Goal: Task Accomplishment & Management: Use online tool/utility

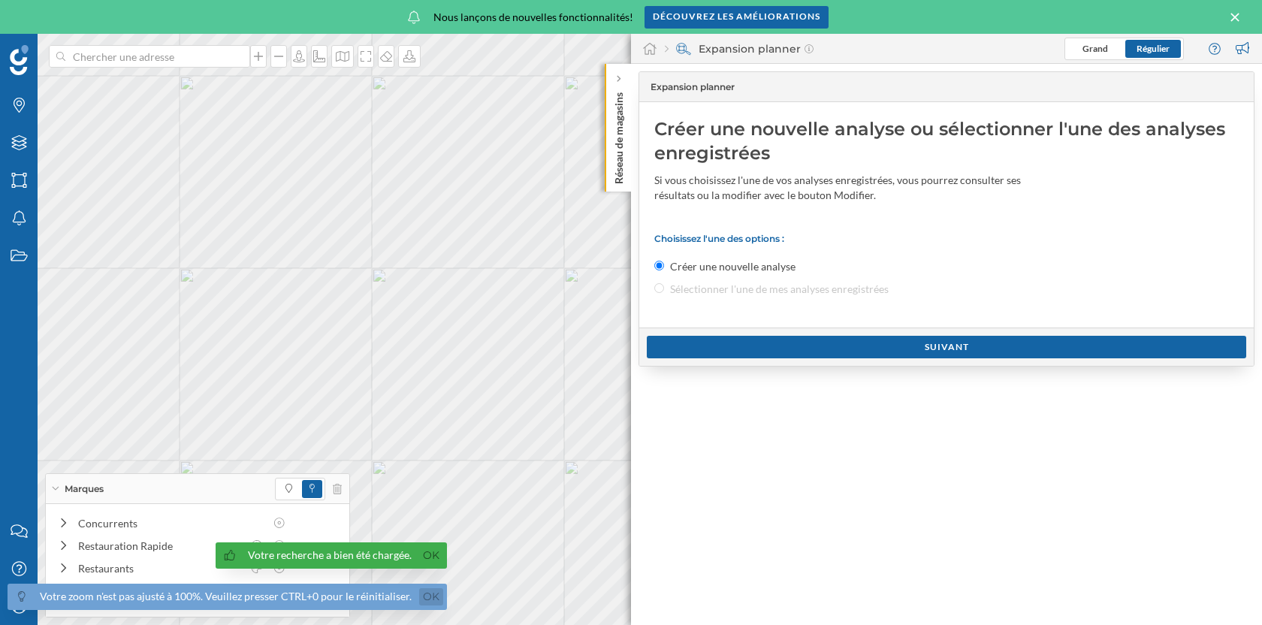
click at [424, 599] on link "Ok" at bounding box center [431, 596] width 24 height 17
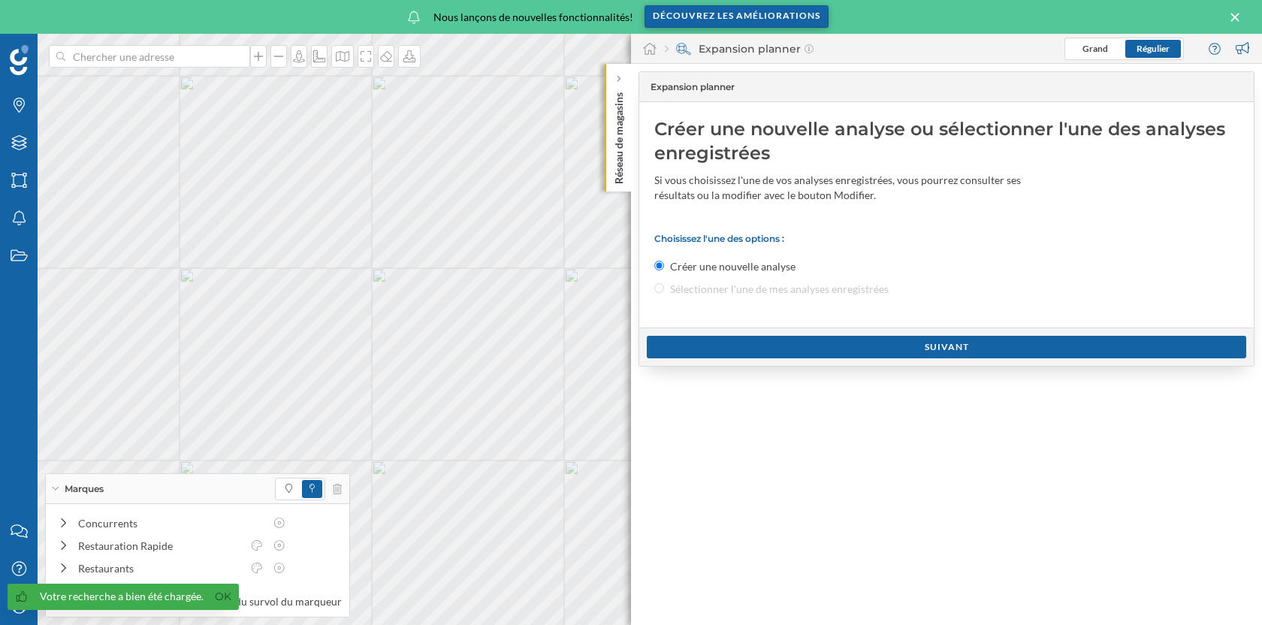
click at [746, 21] on div "Découvrez les améliorations" at bounding box center [736, 16] width 184 height 23
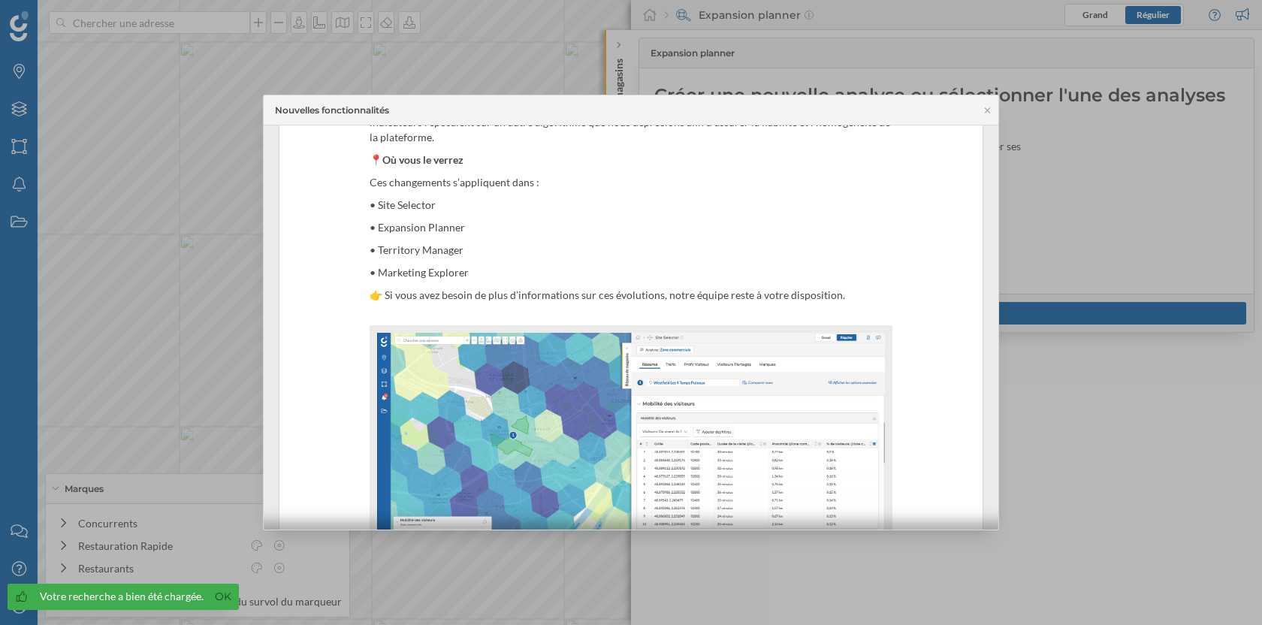
scroll to position [471, 0]
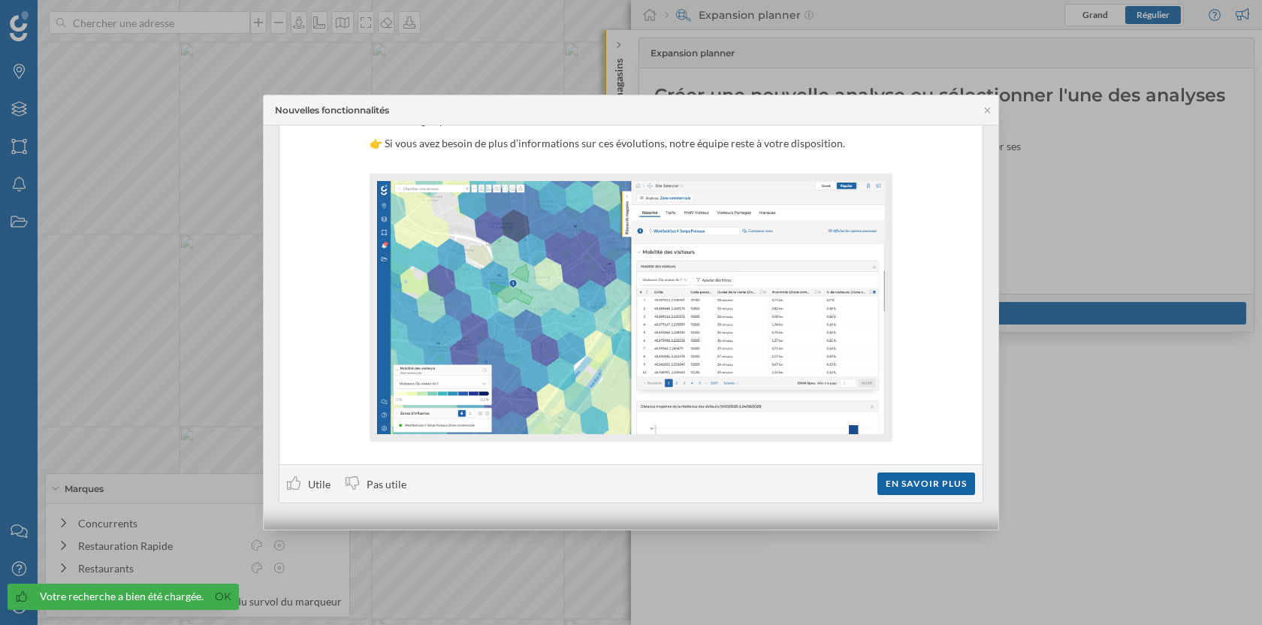
click at [1065, 222] on div at bounding box center [631, 312] width 1262 height 625
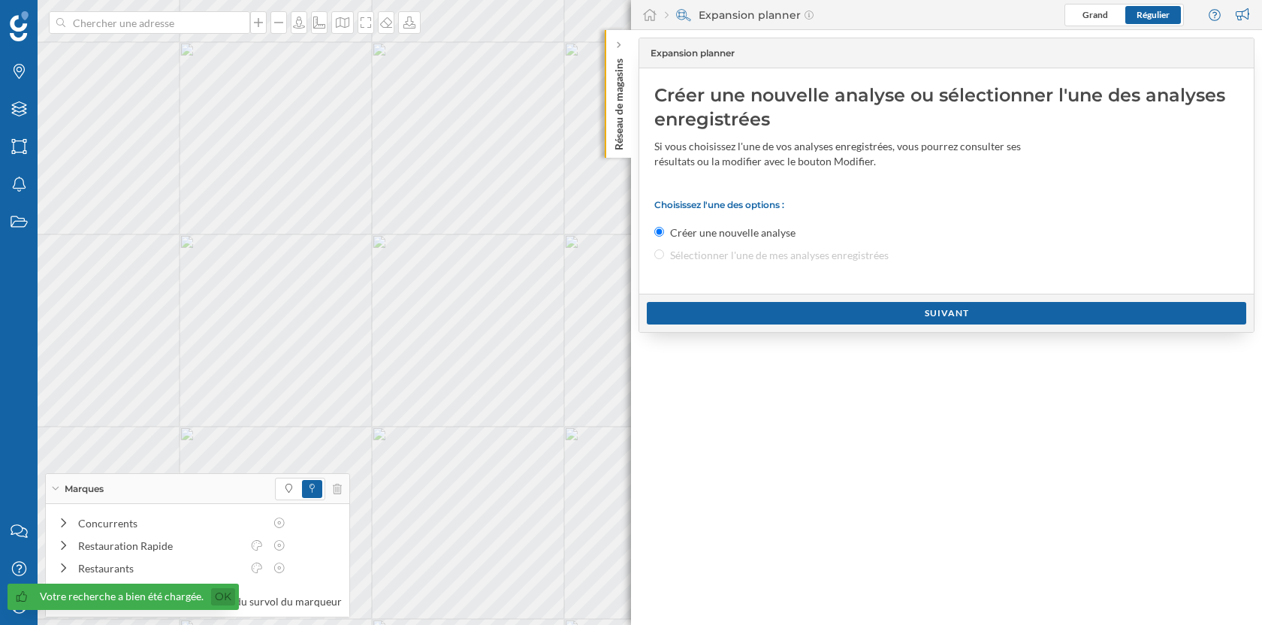
click at [216, 597] on link "Ok" at bounding box center [223, 596] width 24 height 17
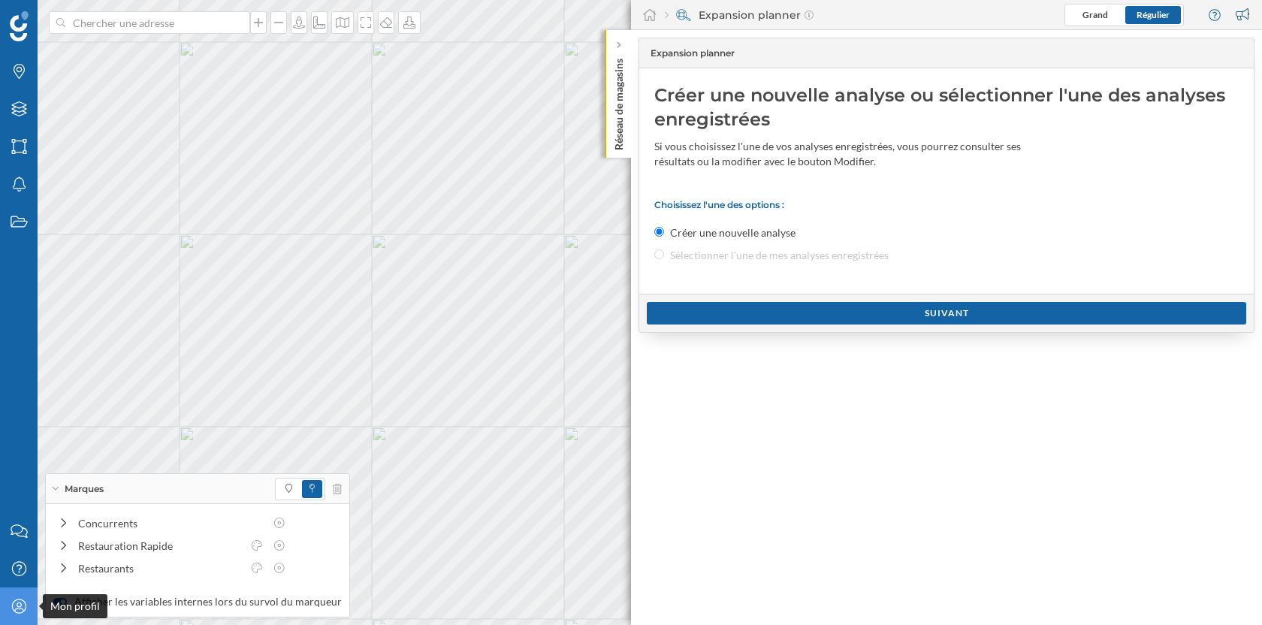
click at [21, 609] on icon at bounding box center [18, 606] width 14 height 14
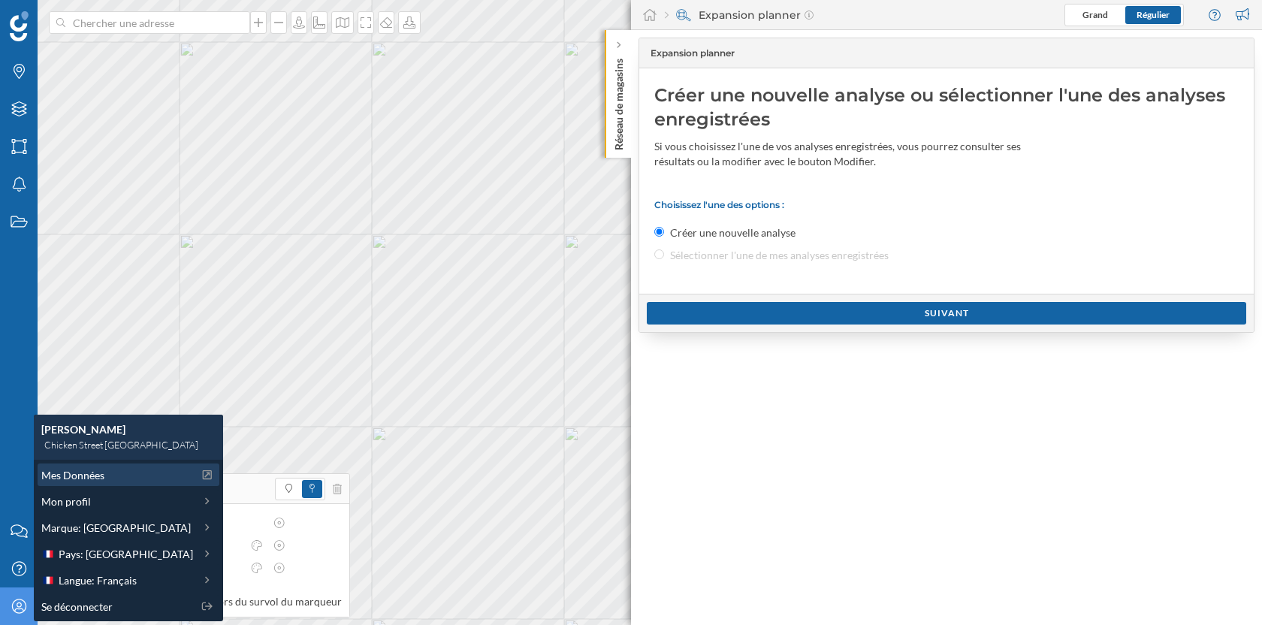
click at [88, 482] on div "Mes Données" at bounding box center [129, 474] width 182 height 23
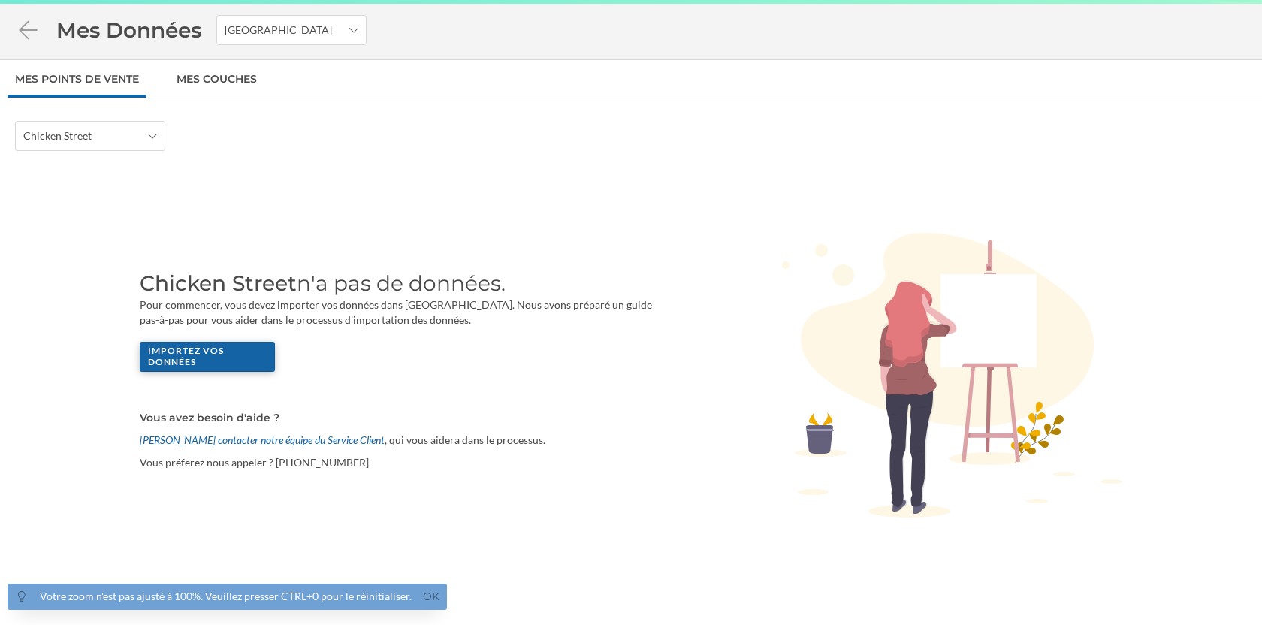
click at [242, 355] on div "Importez vos données" at bounding box center [207, 357] width 135 height 30
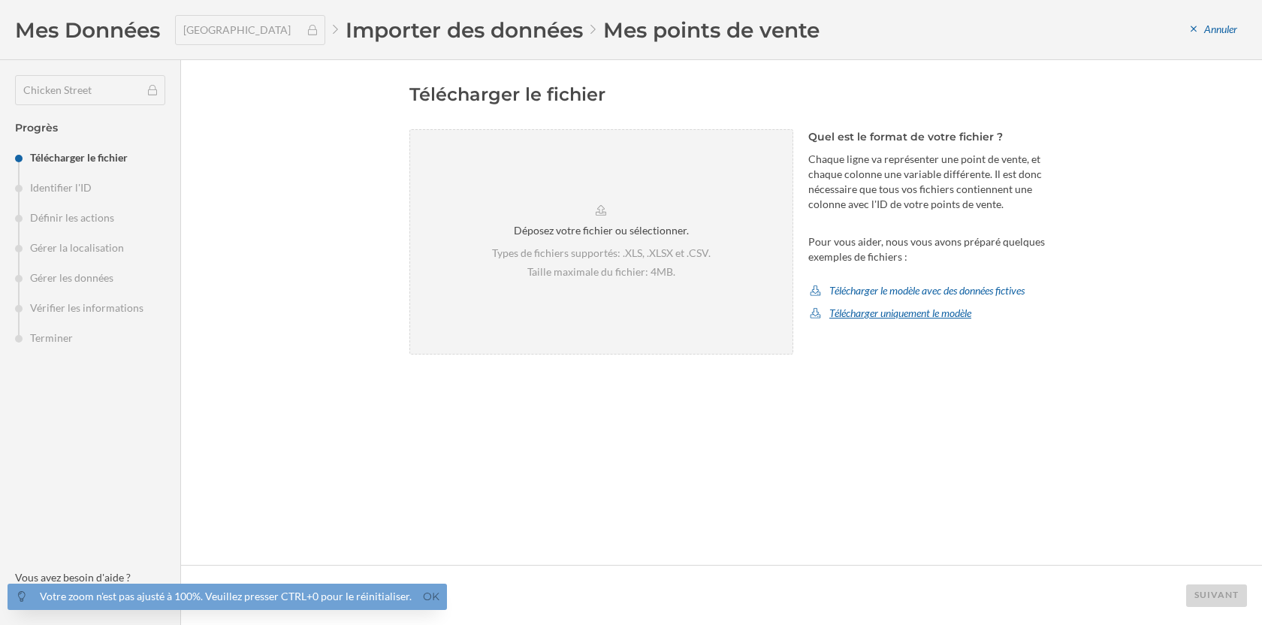
click at [871, 321] on div "Télécharger uniquement le modèle" at bounding box center [890, 313] width 164 height 23
click at [851, 428] on div "XLSX" at bounding box center [866, 427] width 101 height 16
click at [852, 313] on div "Télécharger uniquement le modèle" at bounding box center [890, 313] width 164 height 23
click at [844, 408] on div "XLS" at bounding box center [867, 400] width 110 height 23
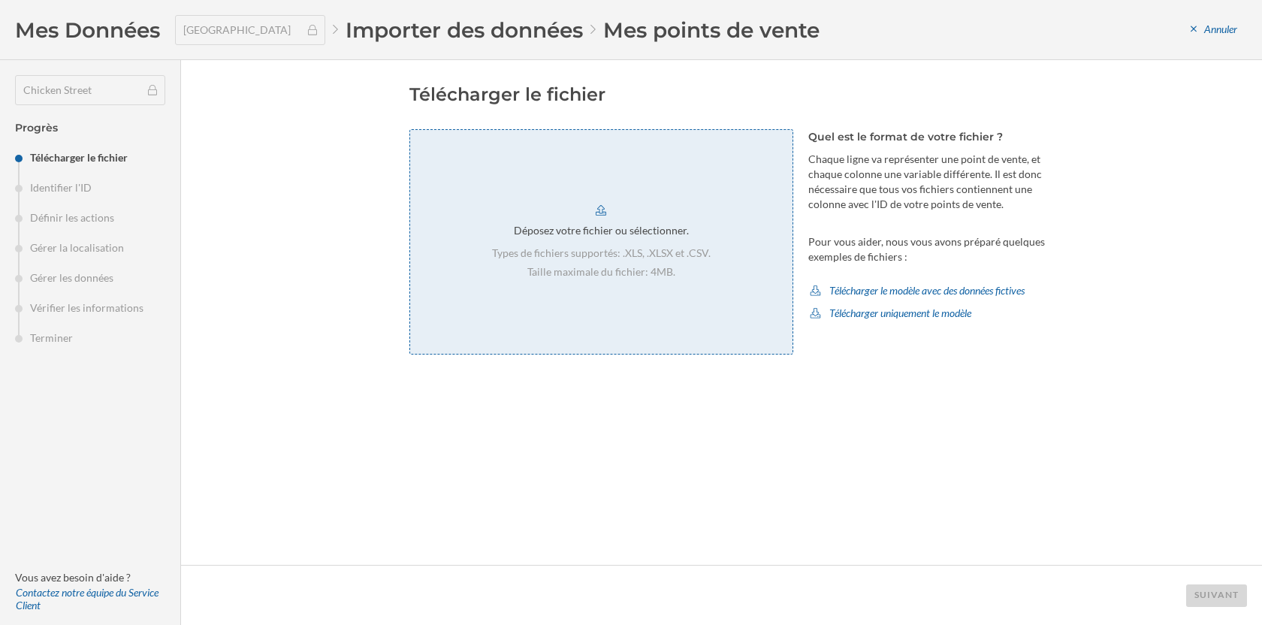
click at [619, 234] on div "Déposez votre fichier ou sélectionner." at bounding box center [601, 230] width 175 height 15
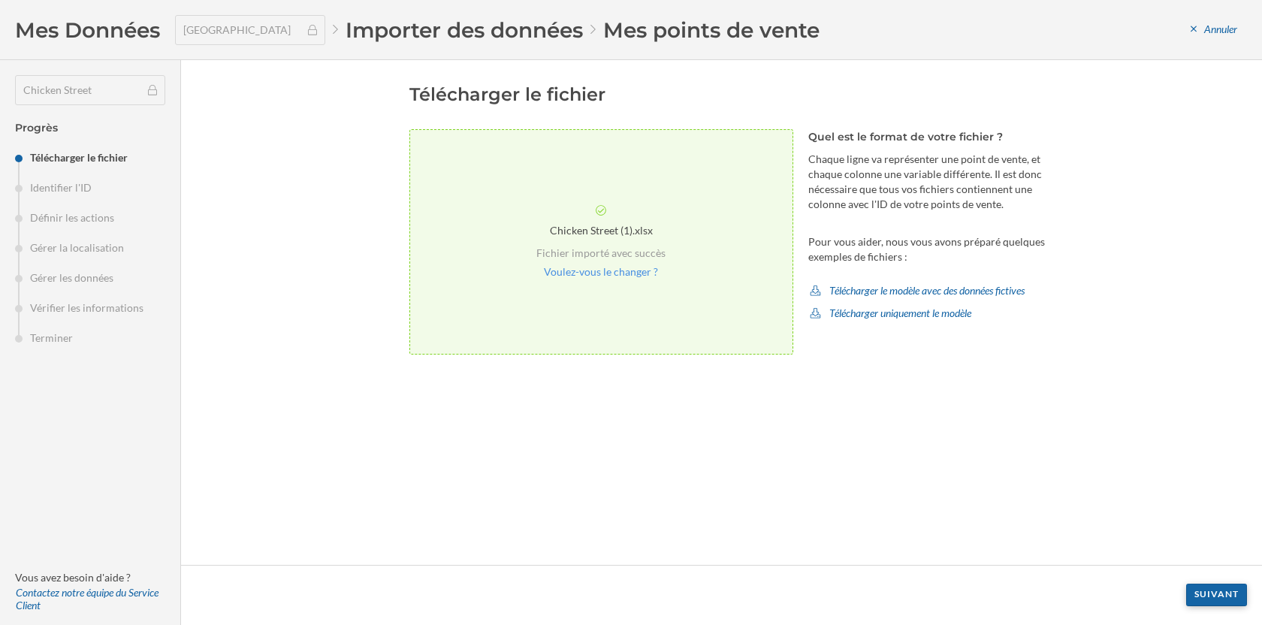
click at [1214, 599] on div "Suivant" at bounding box center [1216, 595] width 61 height 23
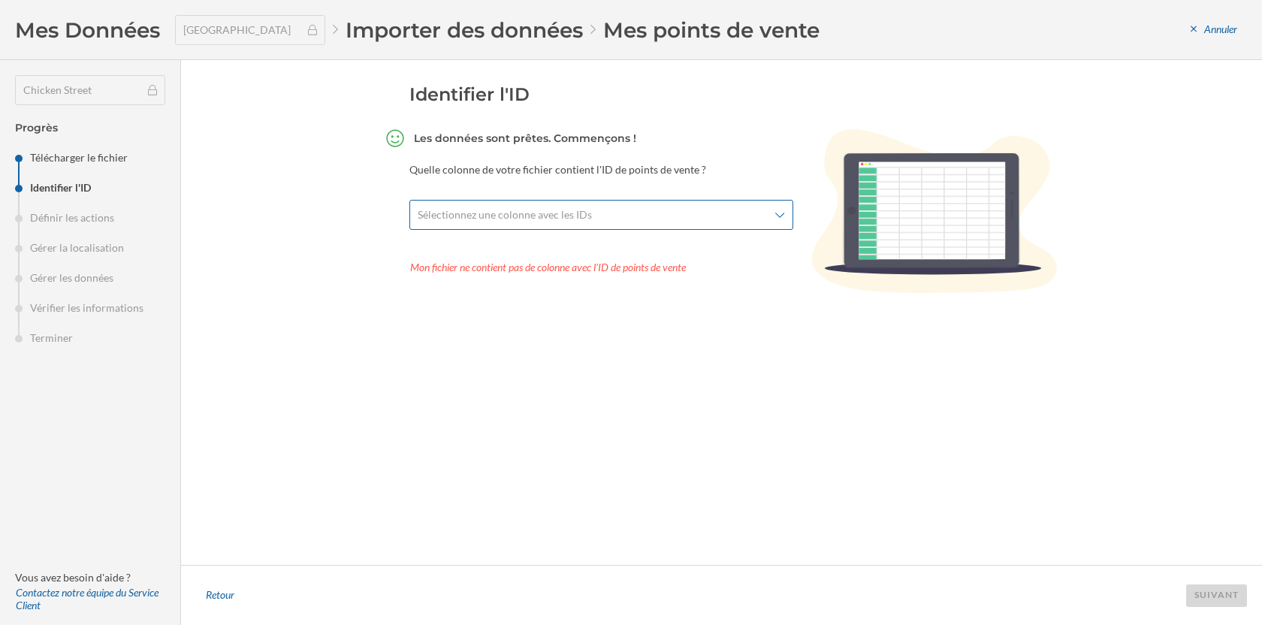
click at [611, 212] on span "Sélectionnez une colonne avec les IDs" at bounding box center [593, 214] width 351 height 15
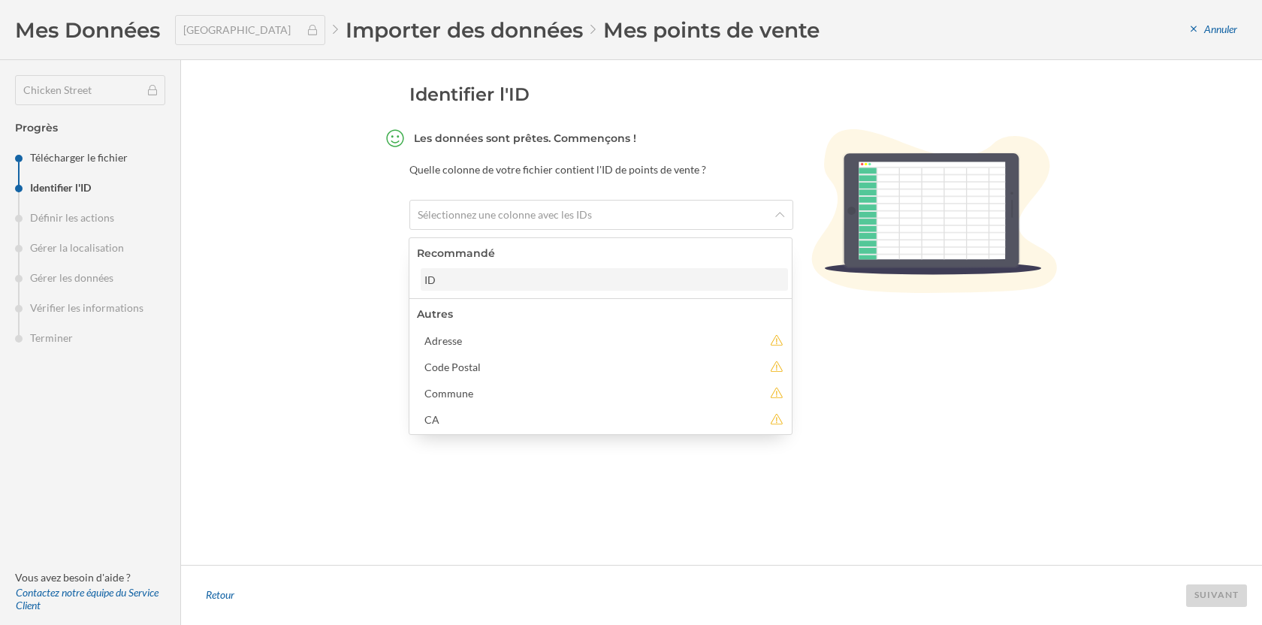
click at [495, 282] on div "ID" at bounding box center [603, 280] width 358 height 16
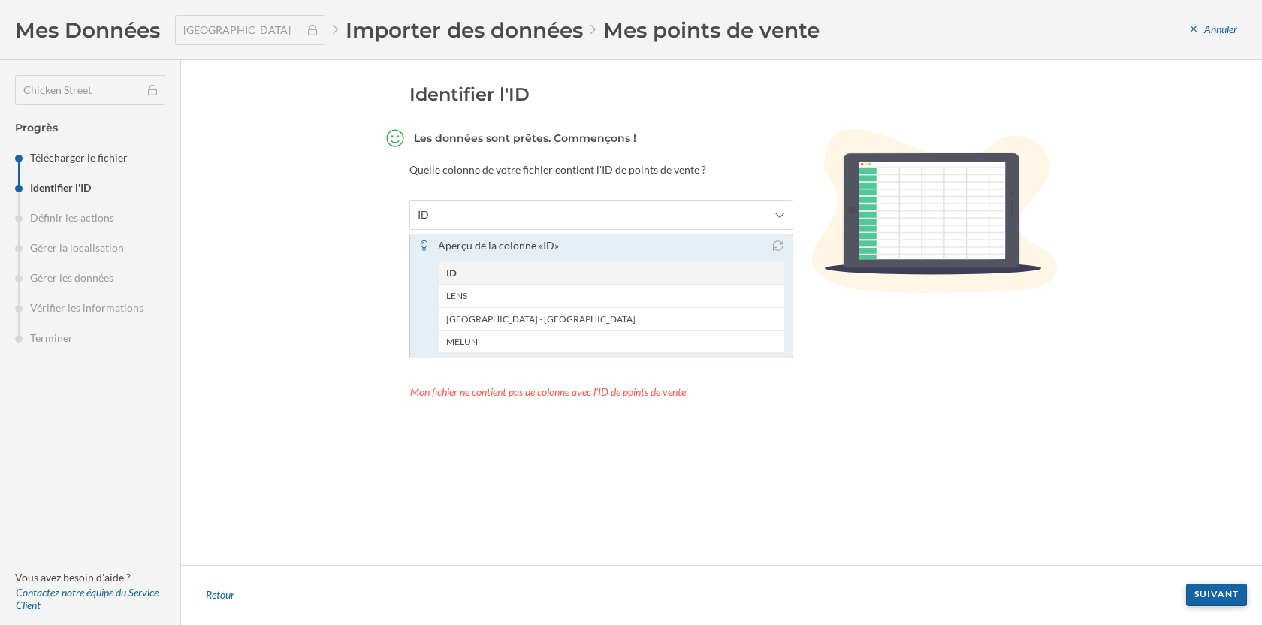
click at [1222, 596] on div "Suivant" at bounding box center [1216, 595] width 61 height 23
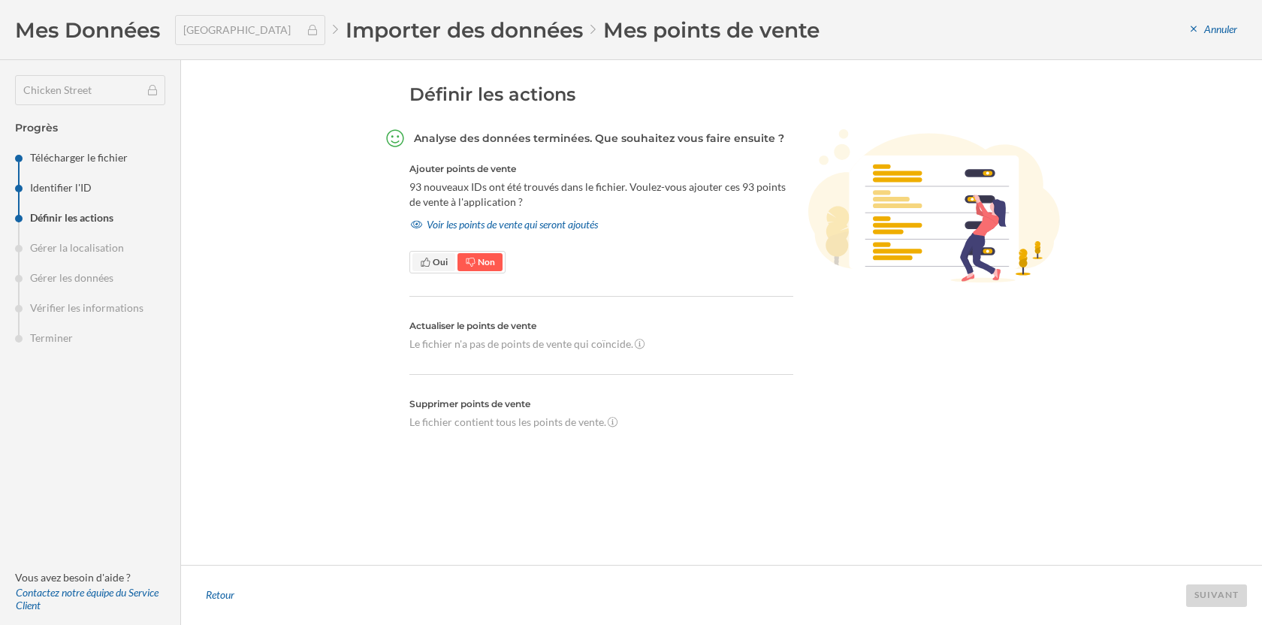
click at [436, 260] on span "Oui" at bounding box center [440, 261] width 15 height 11
click at [1221, 594] on div "Suivant" at bounding box center [1216, 595] width 61 height 23
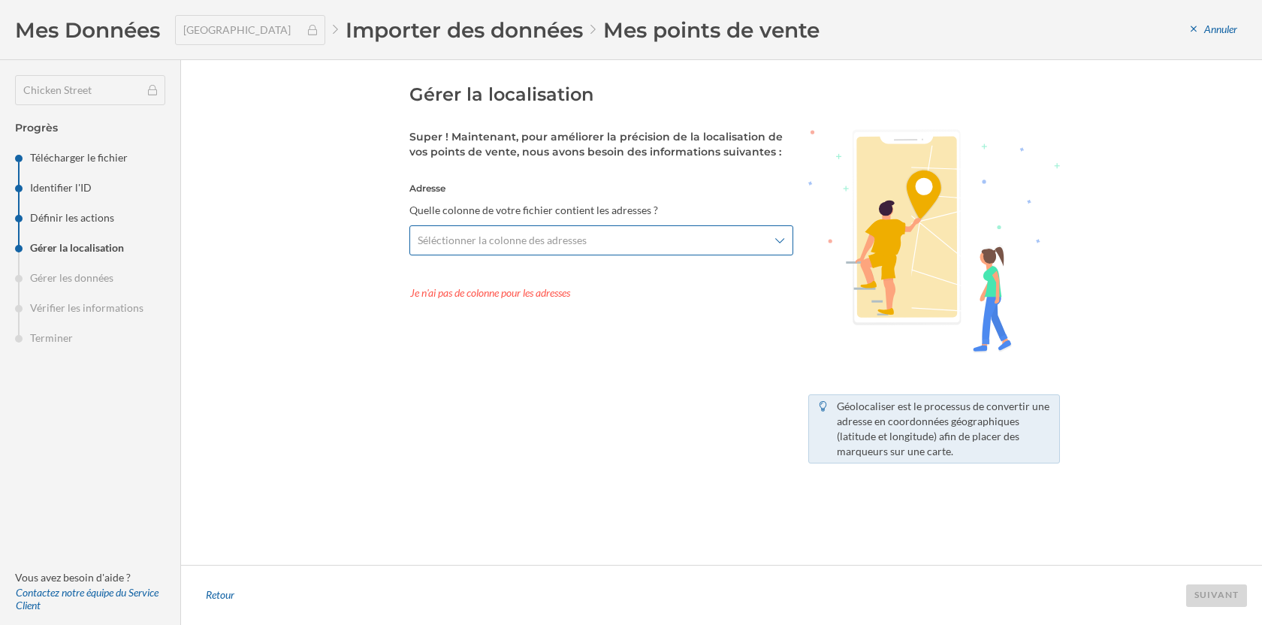
click at [654, 234] on span "Séléctionner la colonne des adresses" at bounding box center [593, 240] width 351 height 15
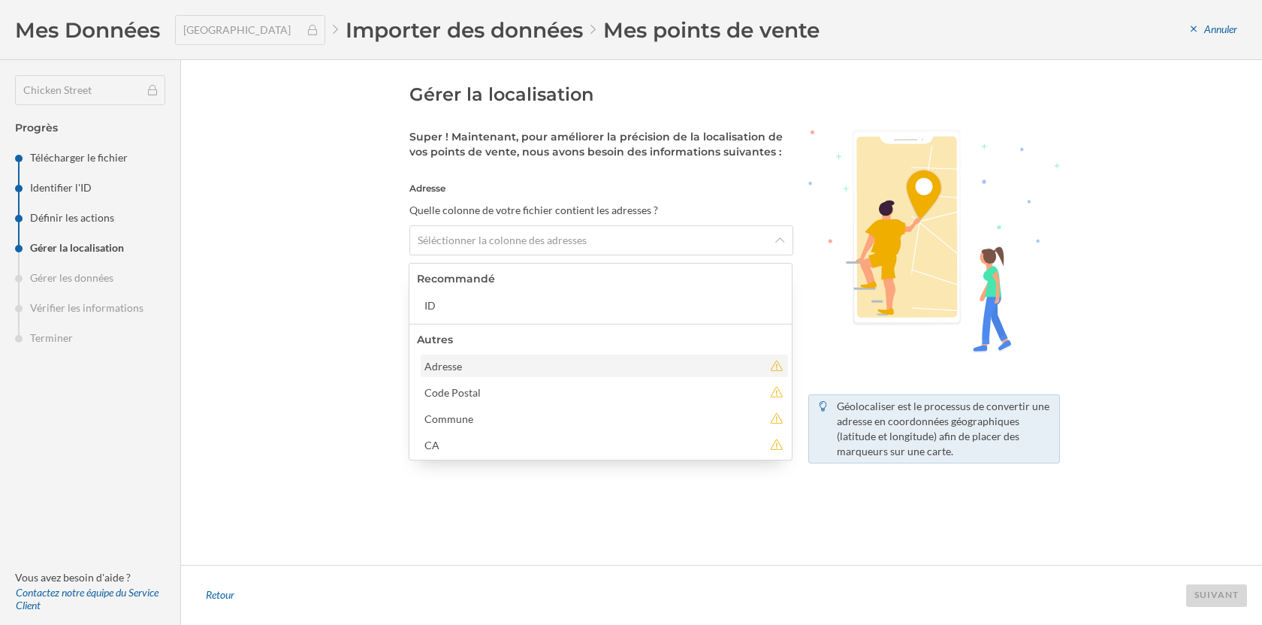
click at [514, 363] on div "Adresse" at bounding box center [593, 366] width 339 height 16
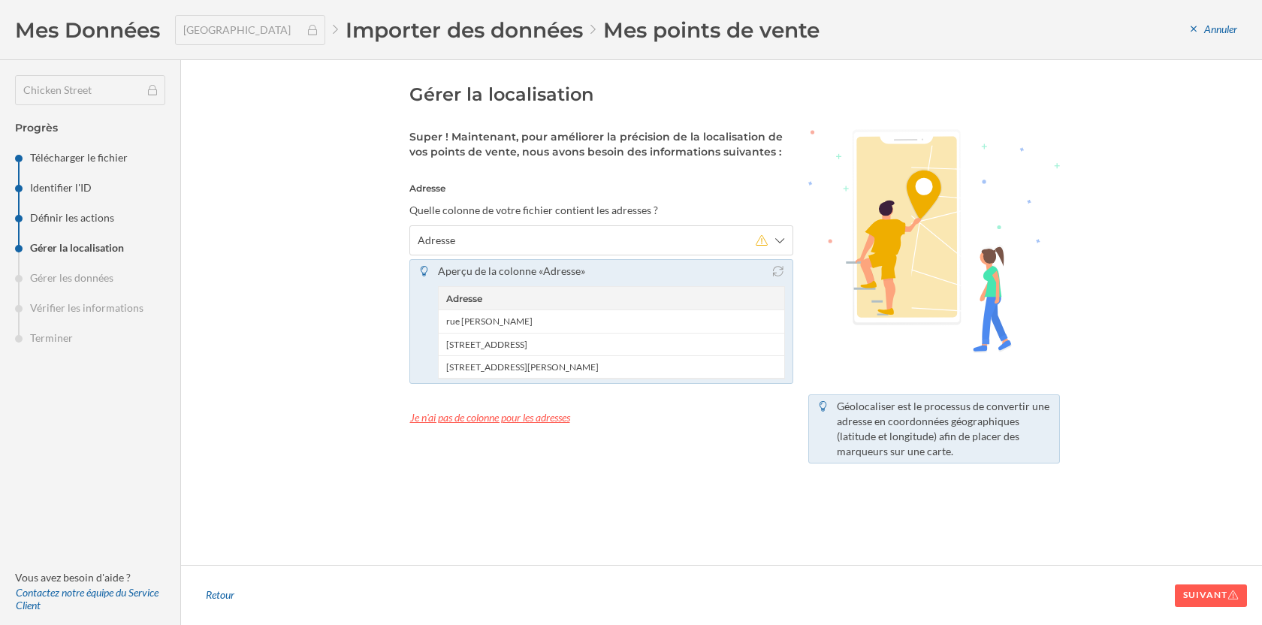
click at [541, 417] on div "Je n'ai pas de colonne pour les adresses" at bounding box center [601, 417] width 384 height 23
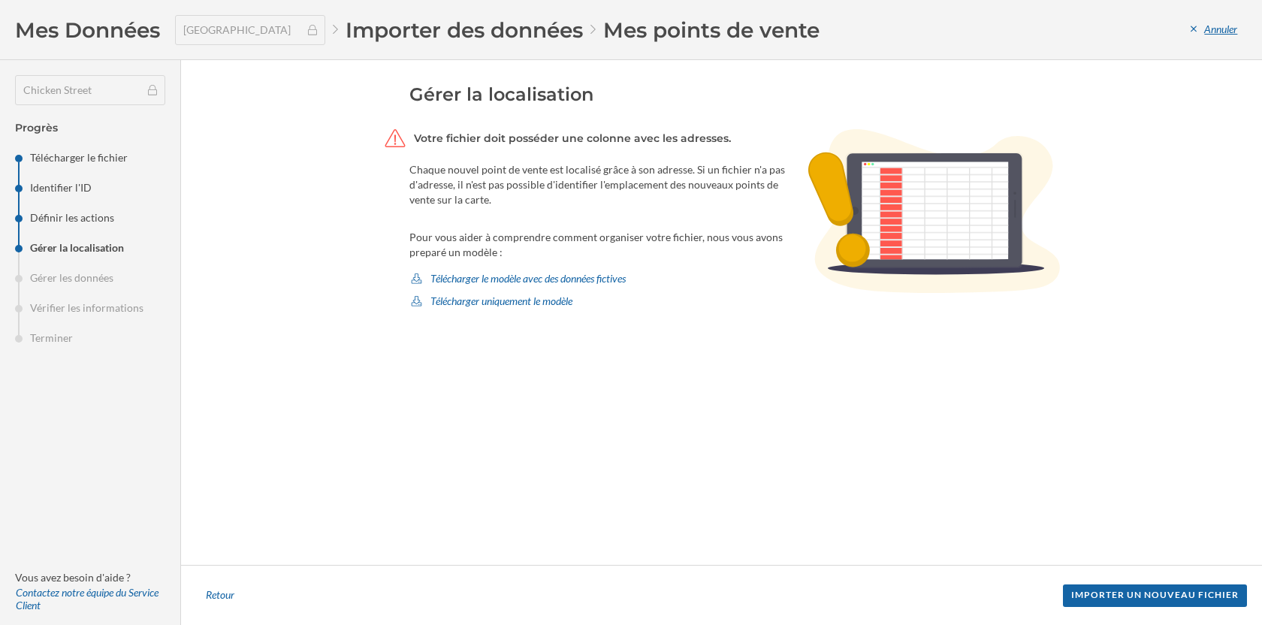
click at [1212, 30] on div "Annuler" at bounding box center [1214, 30] width 66 height 23
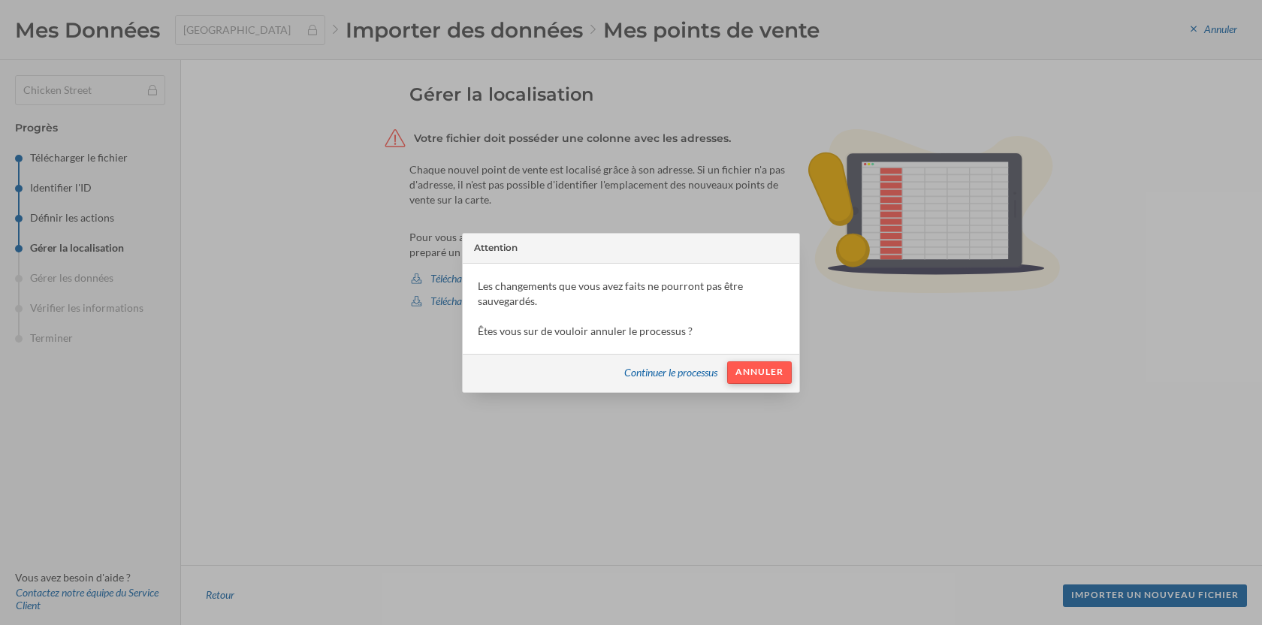
click at [749, 370] on div "Annuler" at bounding box center [759, 372] width 65 height 23
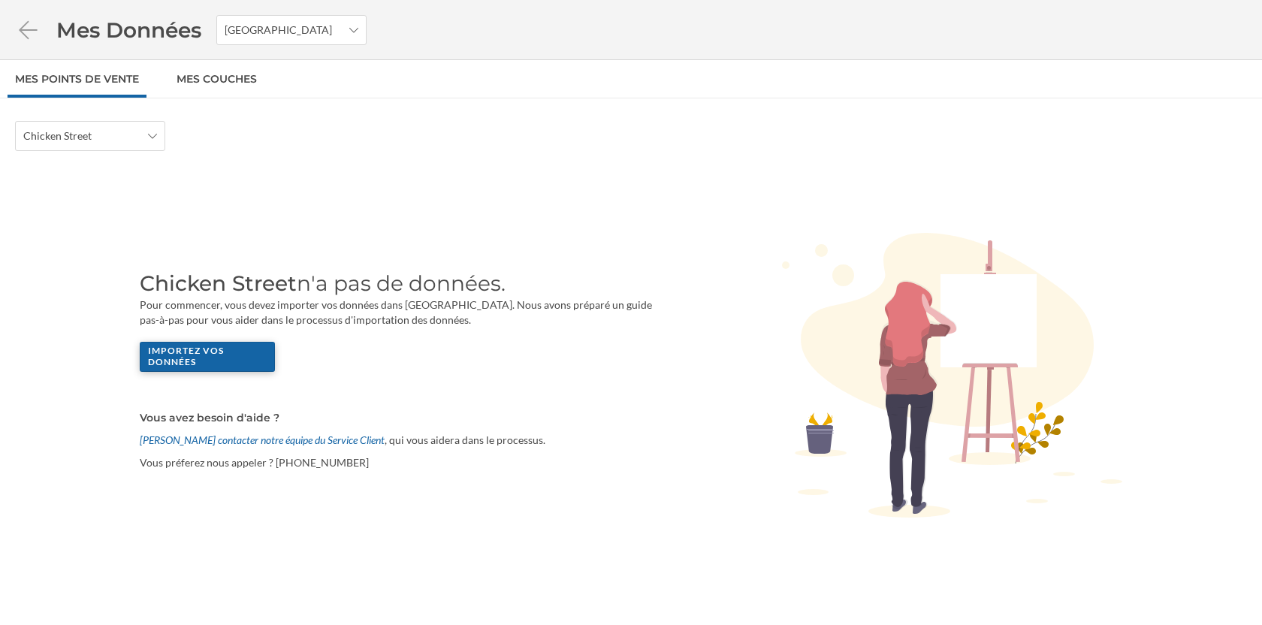
click at [207, 358] on div "Importez vos données" at bounding box center [207, 357] width 135 height 30
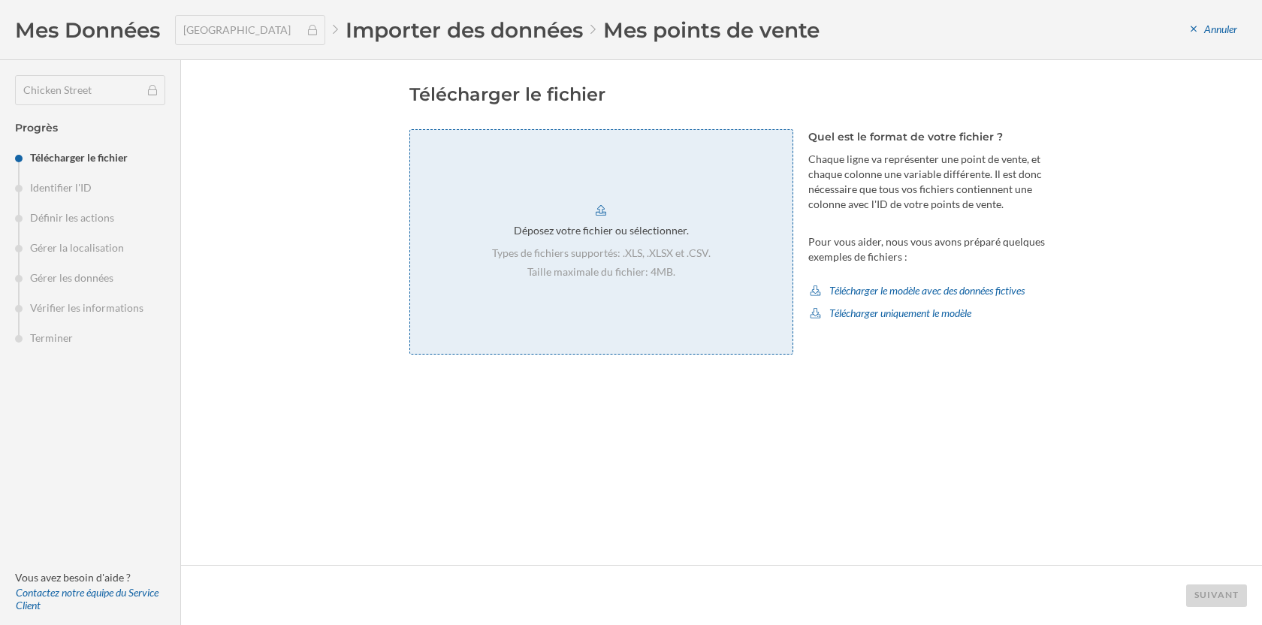
click at [614, 236] on div "Déposez votre fichier ou sélectionner." at bounding box center [601, 230] width 175 height 15
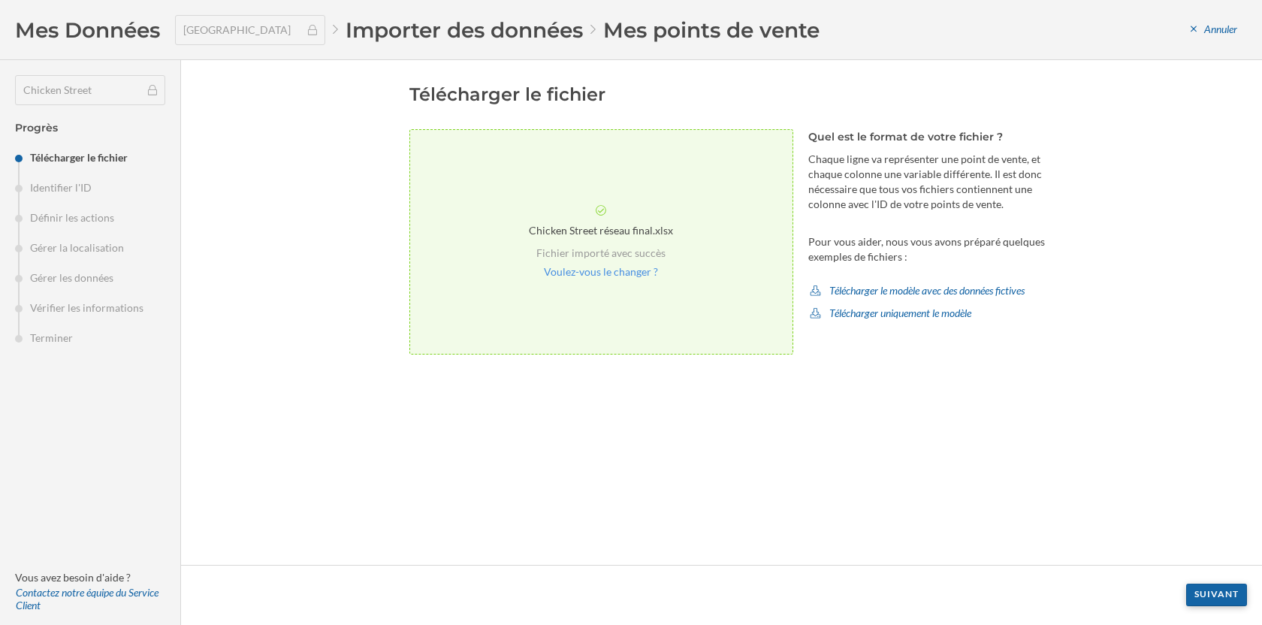
click at [1224, 591] on div "Suivant" at bounding box center [1216, 595] width 61 height 23
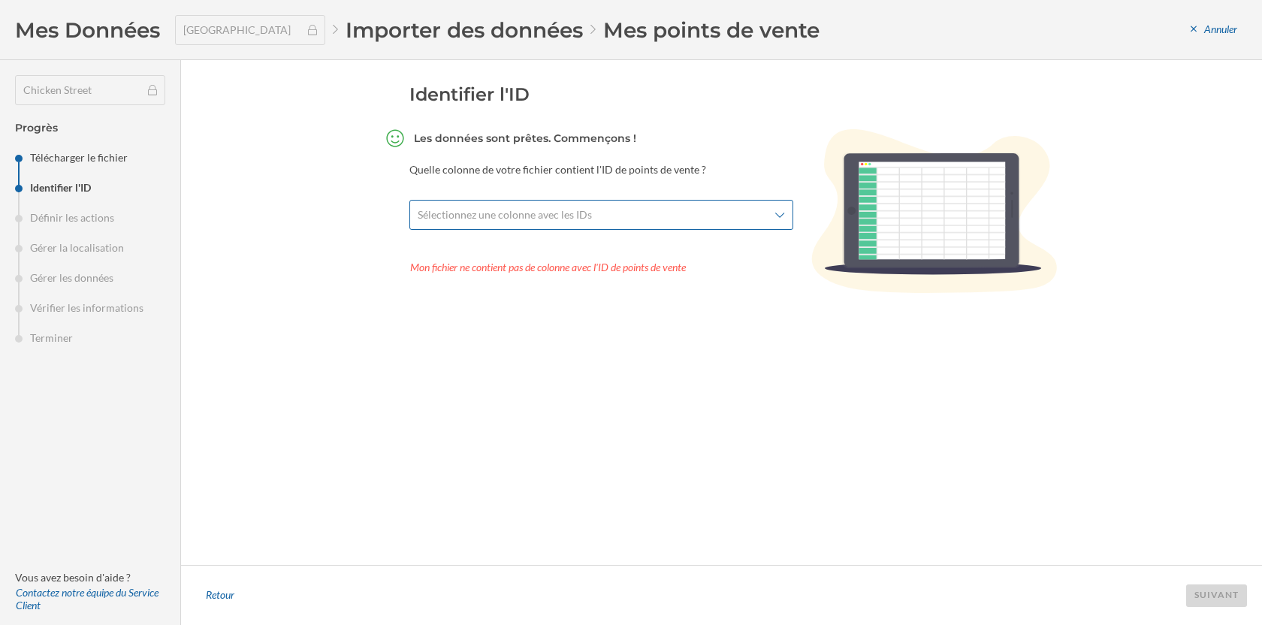
click at [675, 219] on span "Sélectionnez une colonne avec les IDs" at bounding box center [593, 214] width 351 height 15
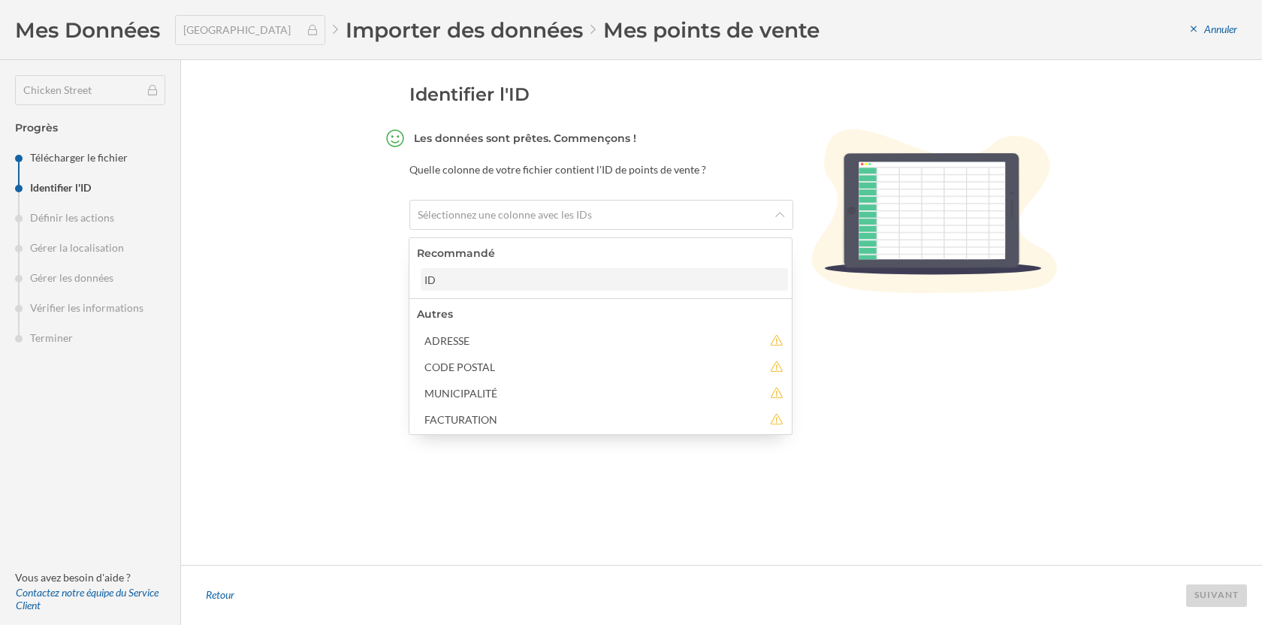
click at [526, 279] on div "ID" at bounding box center [603, 280] width 358 height 16
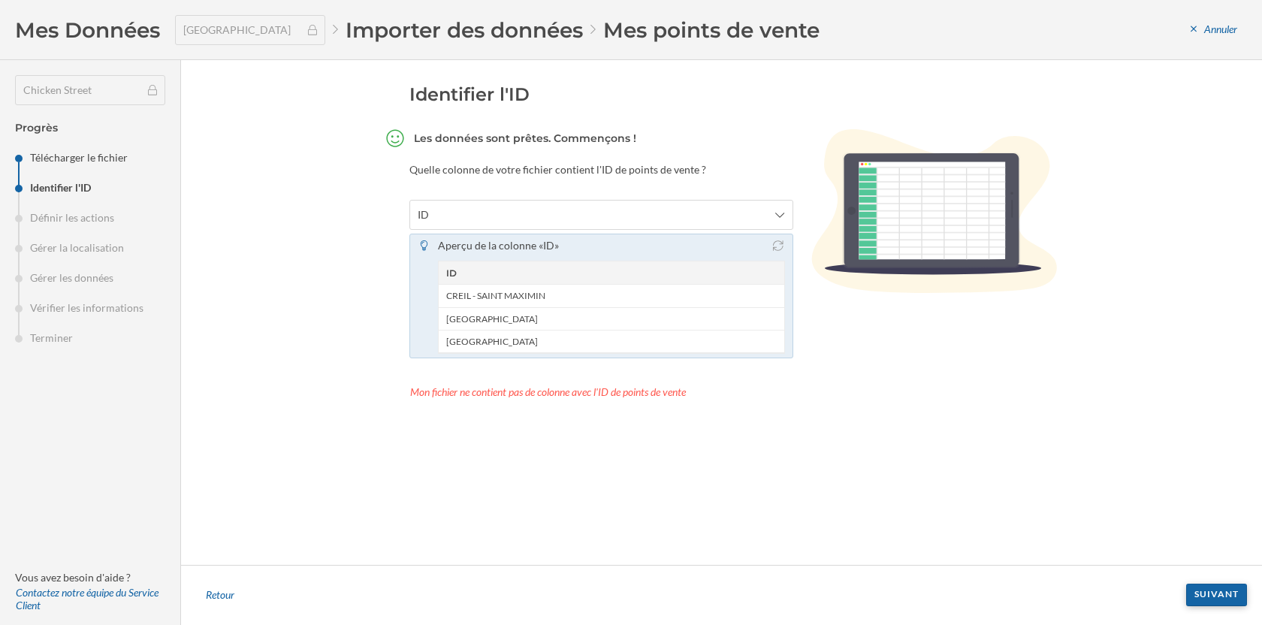
click at [1209, 598] on div "Suivant" at bounding box center [1216, 595] width 61 height 23
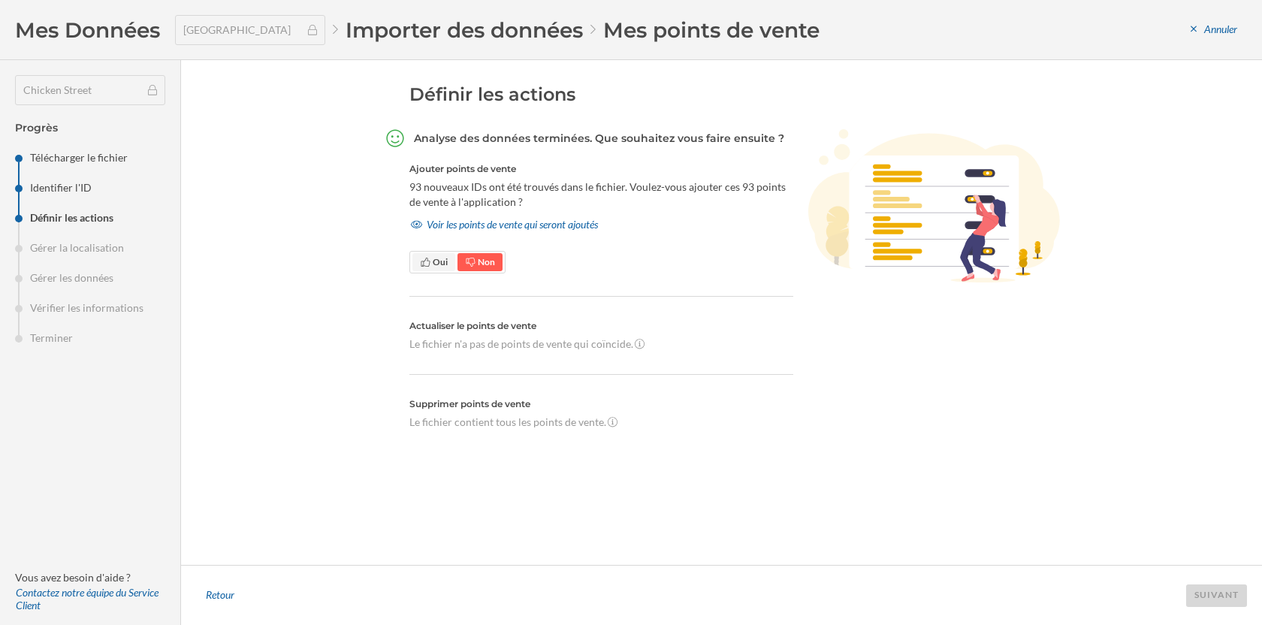
click at [424, 264] on icon at bounding box center [425, 262] width 11 height 9
click at [1221, 601] on div "Suivant" at bounding box center [1216, 595] width 61 height 23
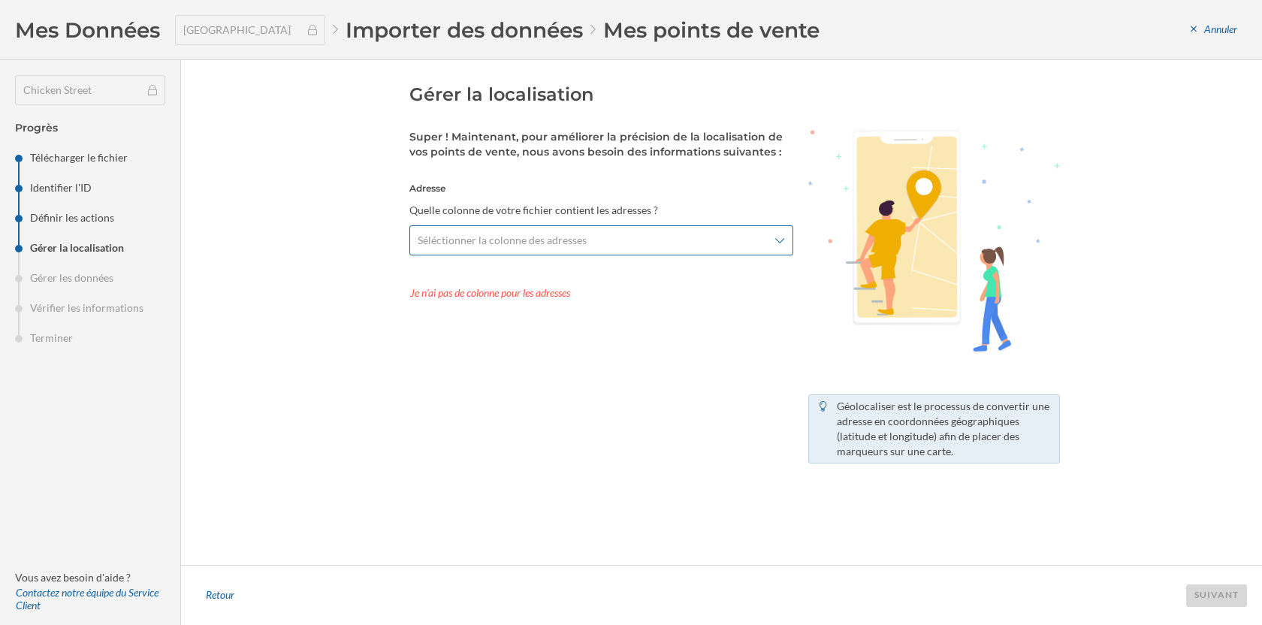
click at [602, 241] on span "Séléctionner la colonne des adresses" at bounding box center [593, 240] width 351 height 15
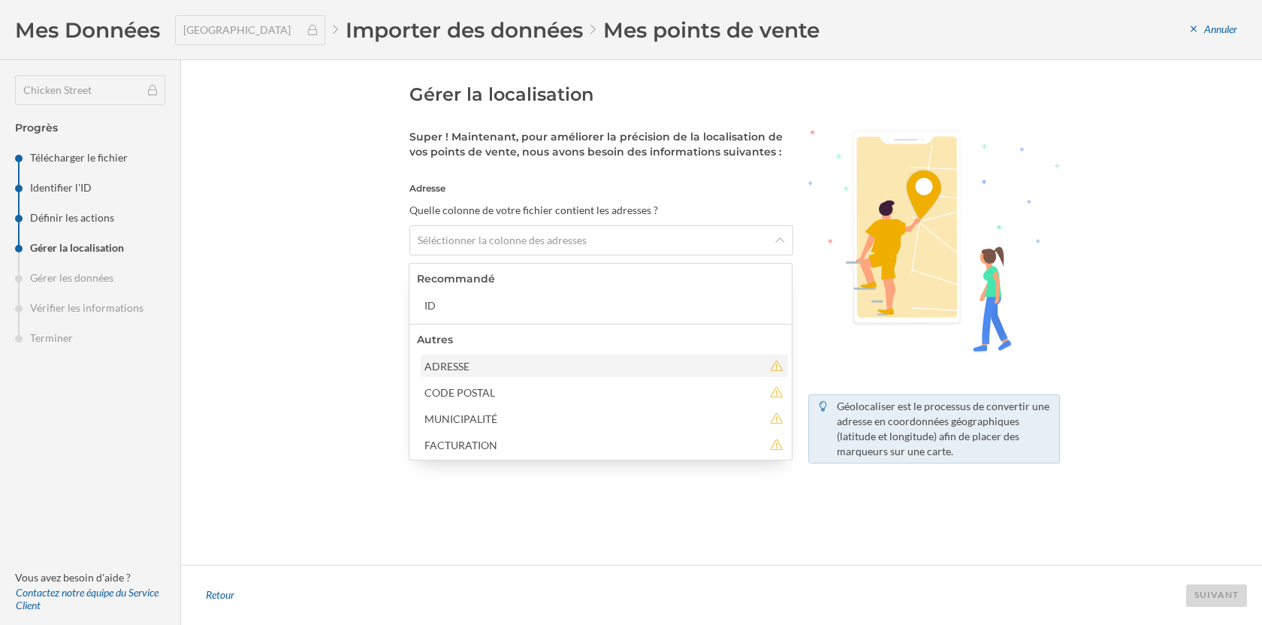
click at [575, 356] on div "ADRESSE" at bounding box center [604, 365] width 367 height 23
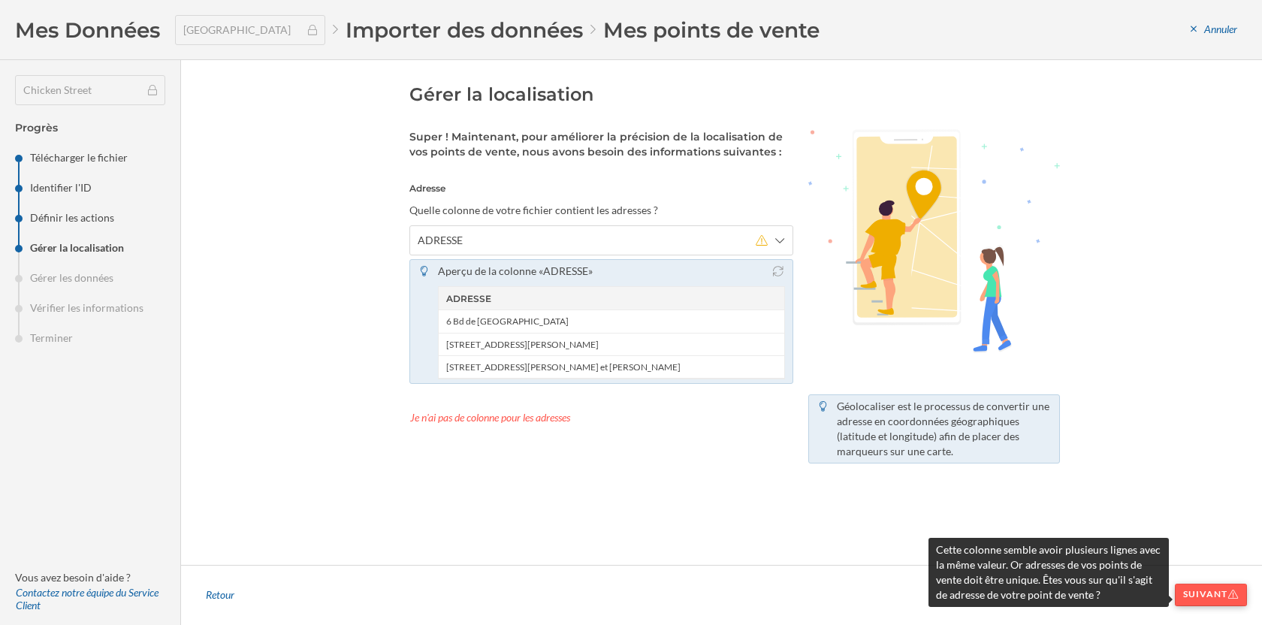
click at [1206, 593] on div "Suivant" at bounding box center [1211, 595] width 72 height 23
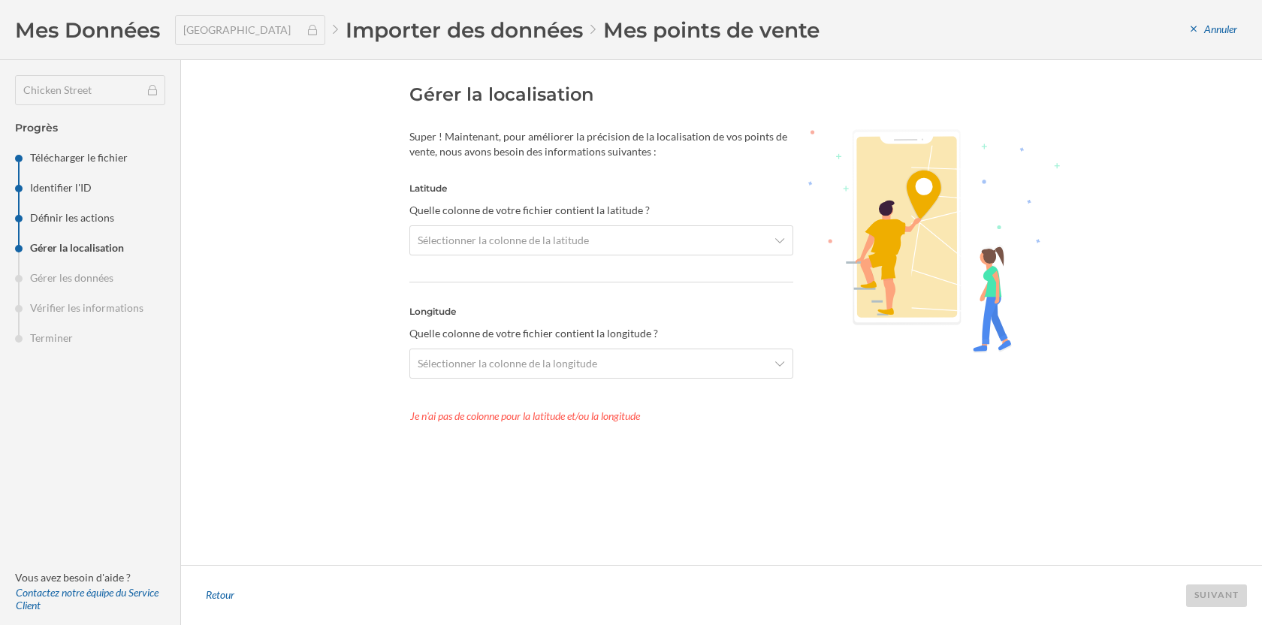
click at [574, 224] on div "Latitude Quelle colonne de votre fichier contient la latitude ? Sélectionner la…" at bounding box center [601, 232] width 384 height 101
click at [574, 238] on span "Sélectionner la colonne de la latitude" at bounding box center [503, 240] width 171 height 15
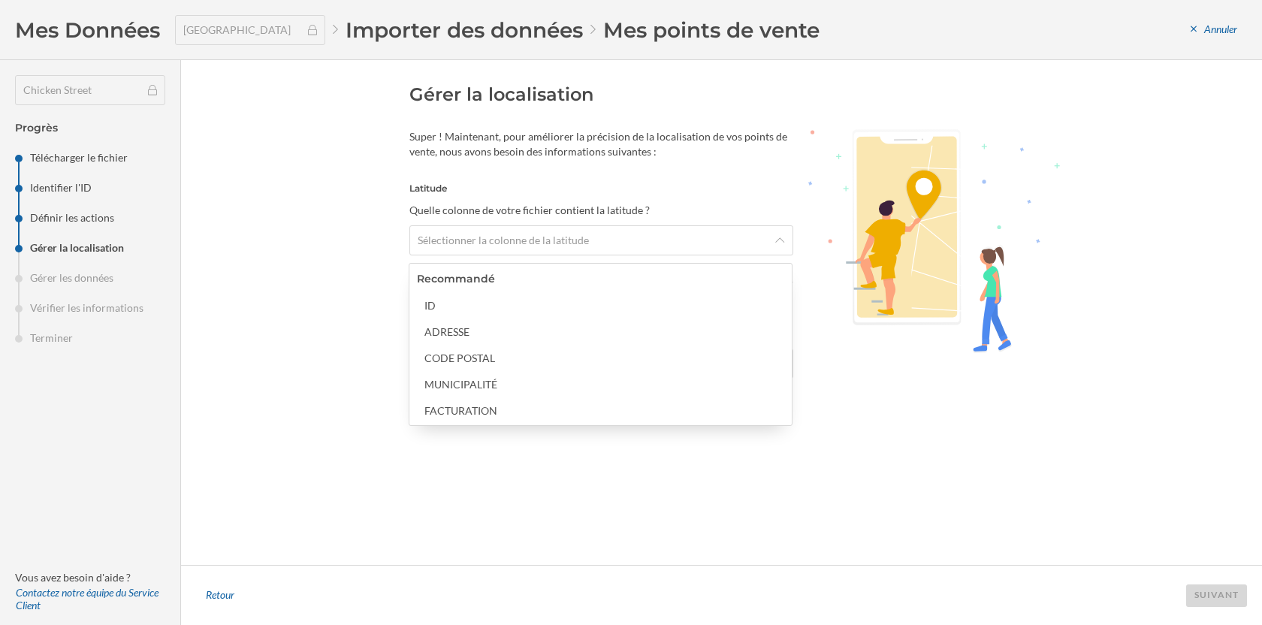
click at [472, 505] on div "Gérer la localisation Super ! Maintenant, pour améliorer la précision de la loc…" at bounding box center [734, 313] width 650 height 460
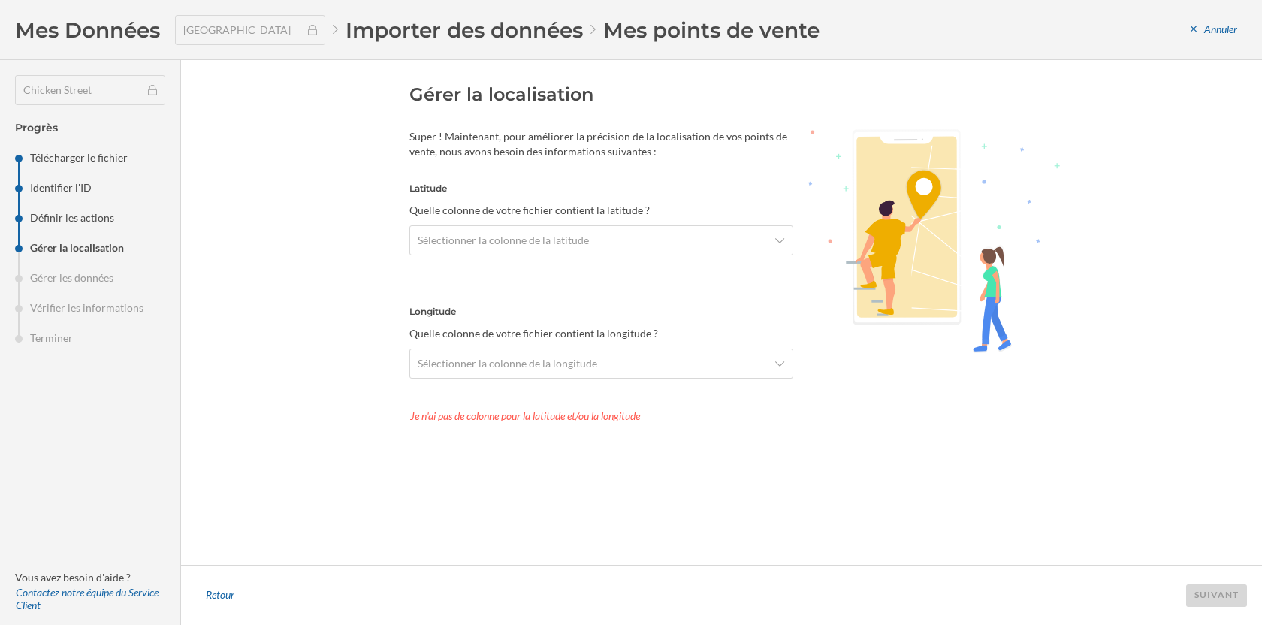
click at [472, 505] on div "Gérer la localisation Super ! Maintenant, pour améliorer la précision de la loc…" at bounding box center [734, 313] width 650 height 460
click at [523, 419] on div "Je n'ai pas de colonne pour la latitude et/ou la longitude" at bounding box center [601, 416] width 384 height 23
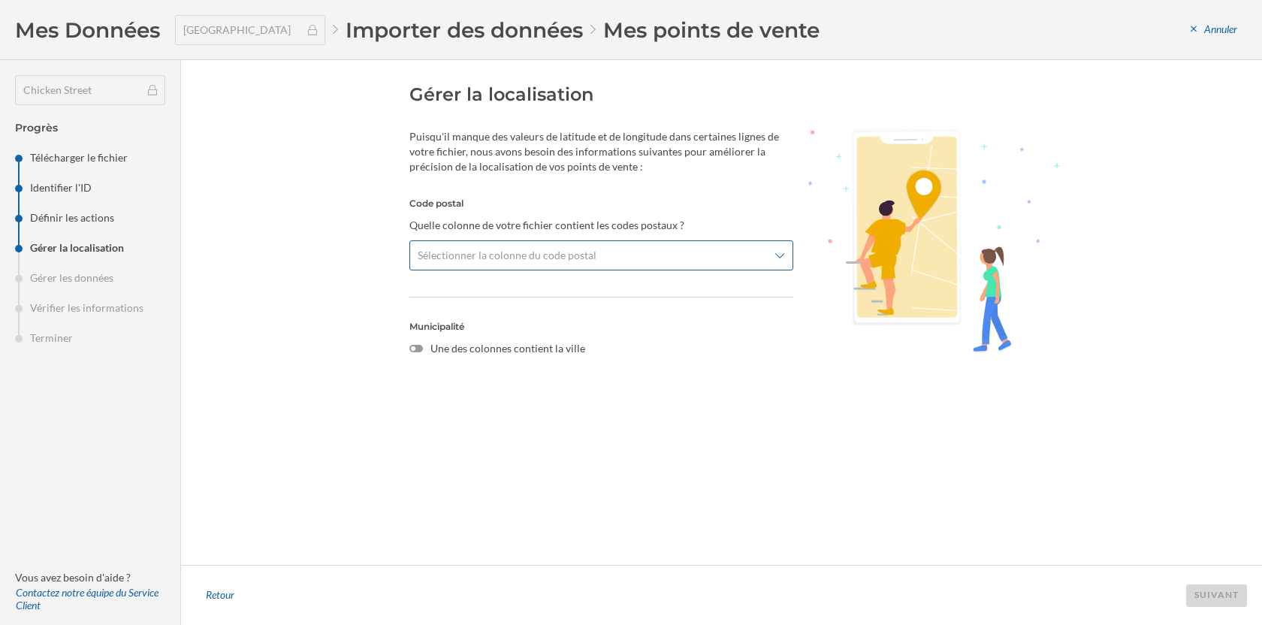
click at [508, 262] on span "Sélectionner la colonne du code postal" at bounding box center [507, 255] width 179 height 15
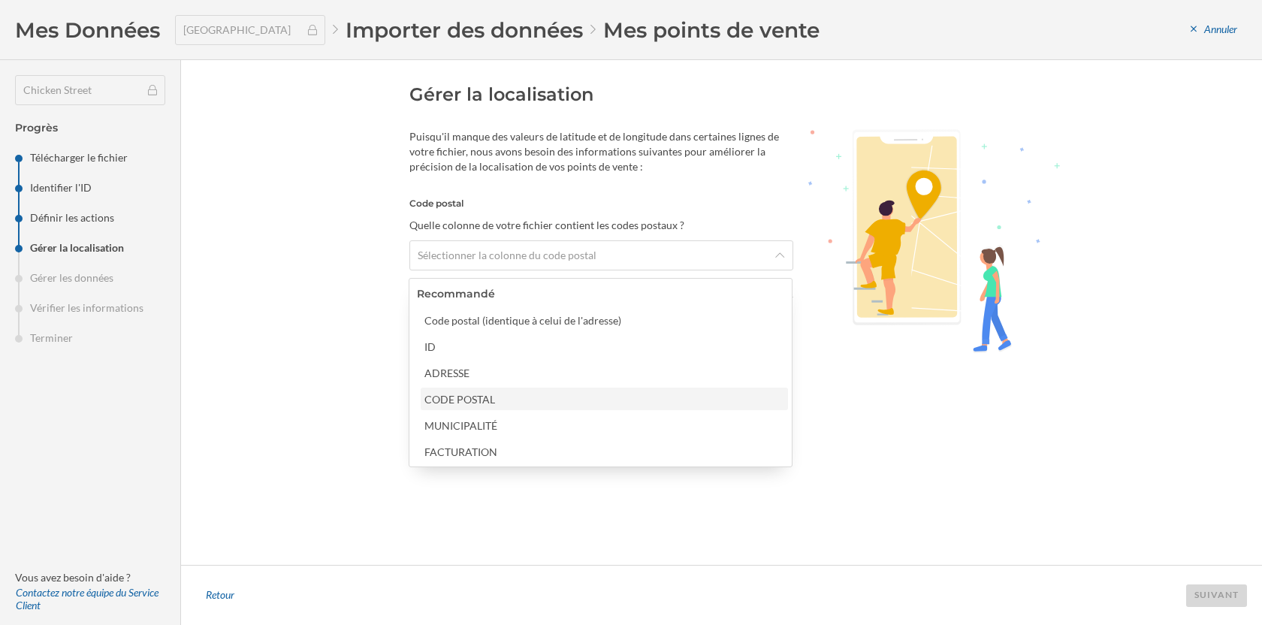
click at [498, 395] on div "CODE POSTAL" at bounding box center [603, 399] width 358 height 16
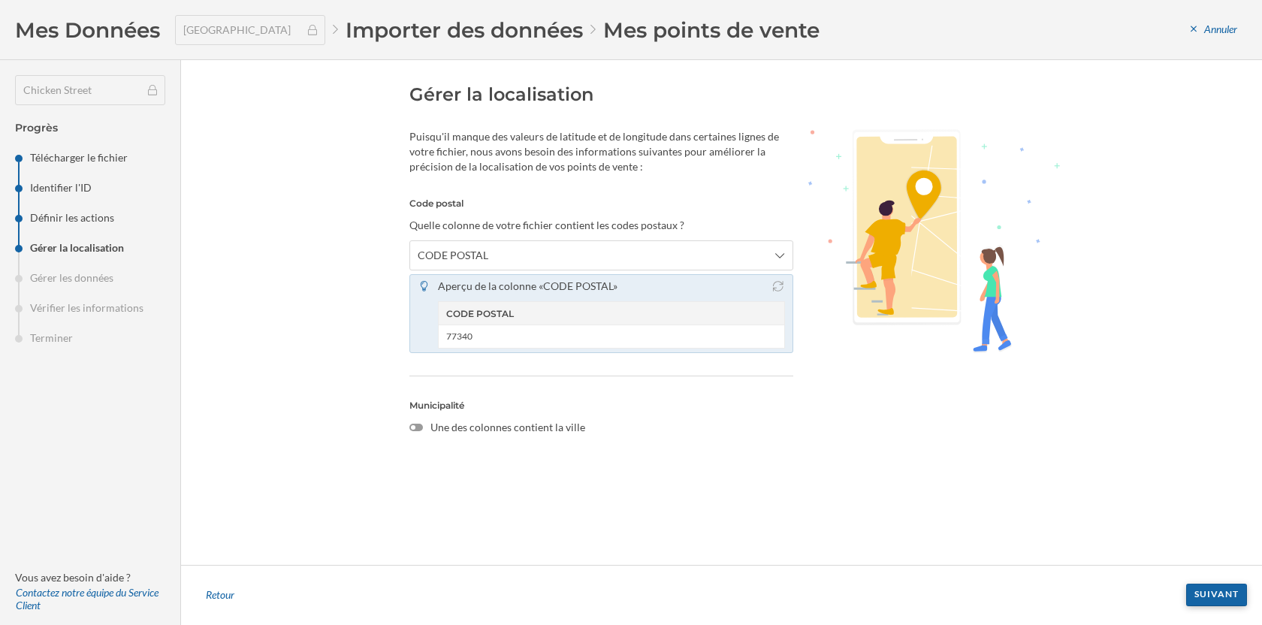
click at [1221, 593] on div "Suivant" at bounding box center [1216, 595] width 61 height 23
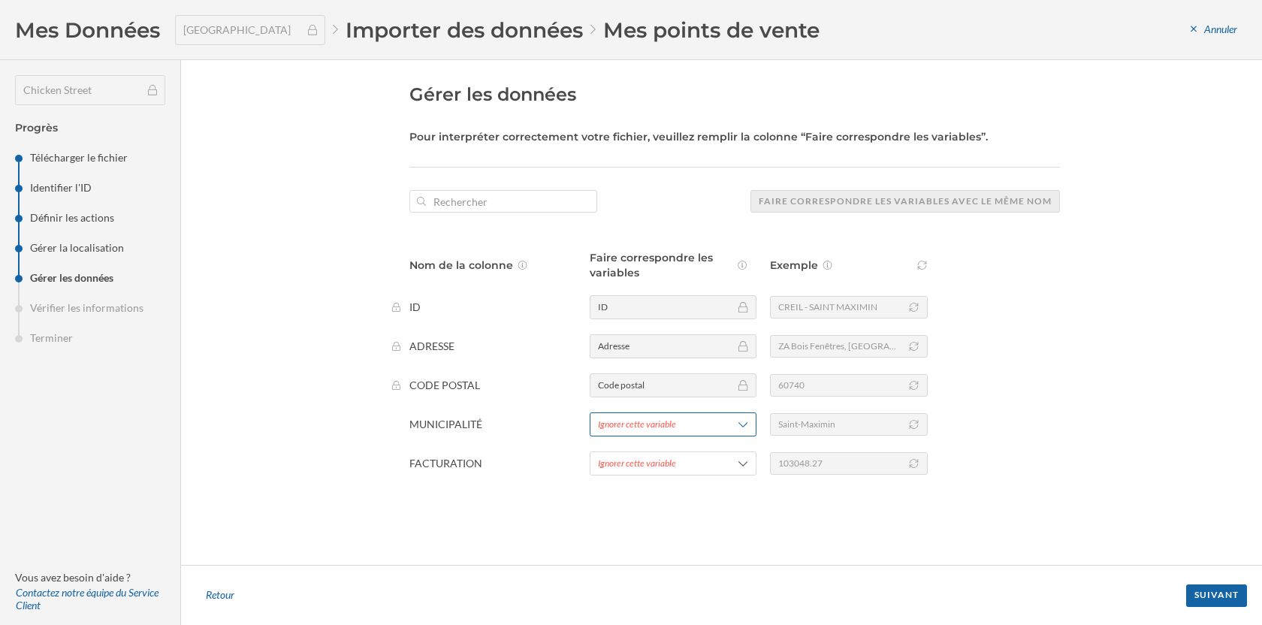
click at [695, 427] on span "Ignorer cette variable" at bounding box center [654, 425] width 113 height 14
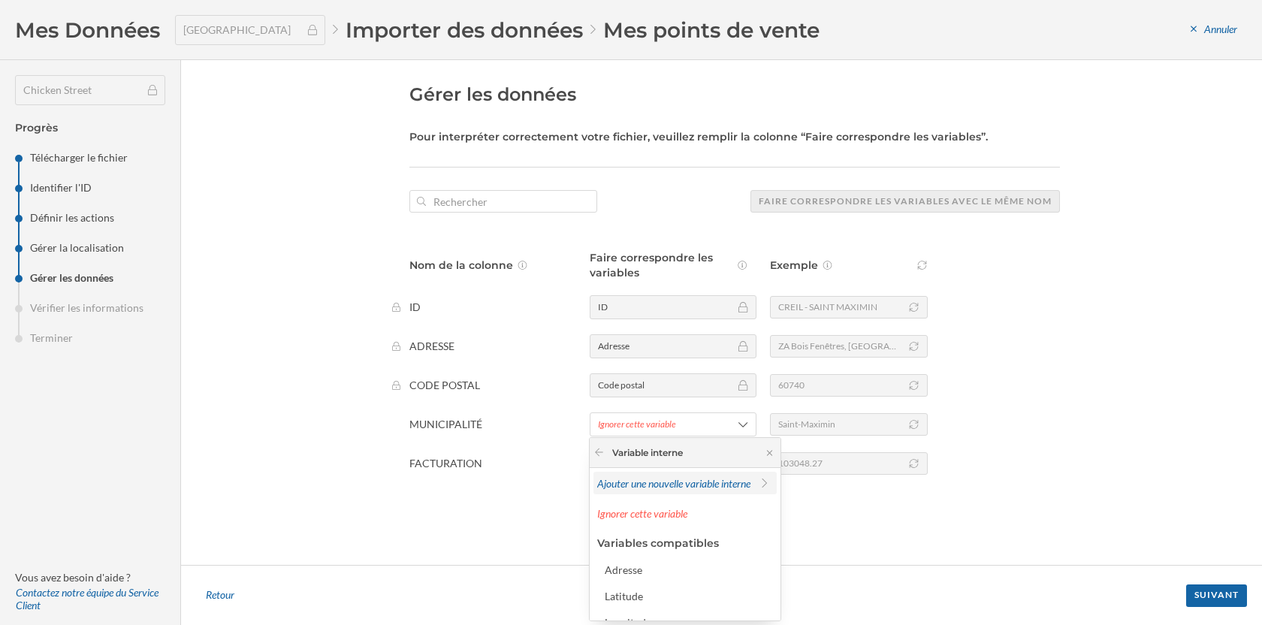
click at [681, 477] on span "Ajouter une nouvelle variable interne" at bounding box center [673, 483] width 153 height 13
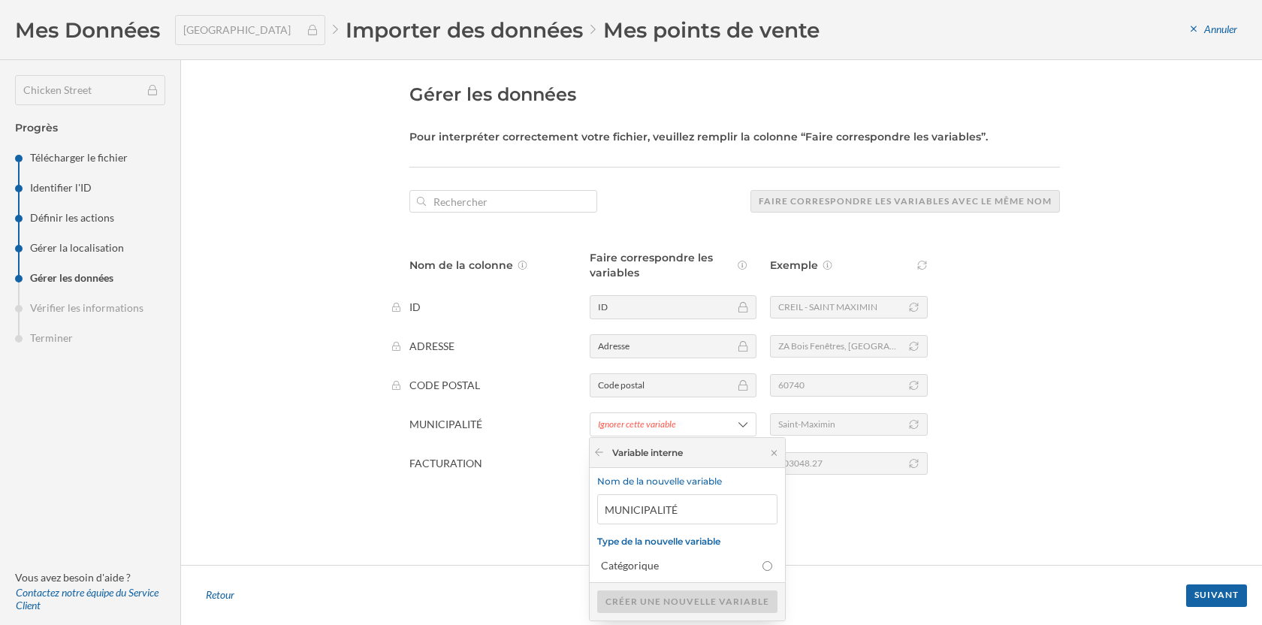
click at [679, 514] on input "MUNICIPALITÉ" at bounding box center [687, 509] width 180 height 30
type input "Commune"
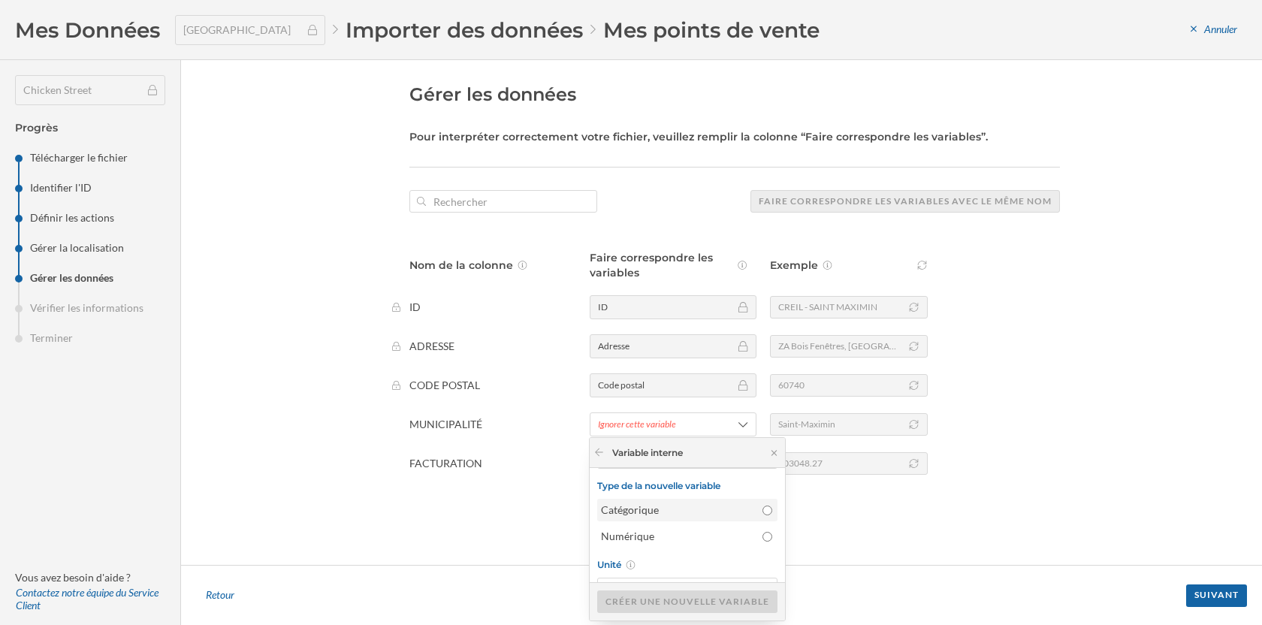
click at [751, 512] on div "Catégorique" at bounding box center [686, 509] width 171 height 15
click at [762, 512] on input "Catégorique" at bounding box center [767, 510] width 10 height 10
radio input "true"
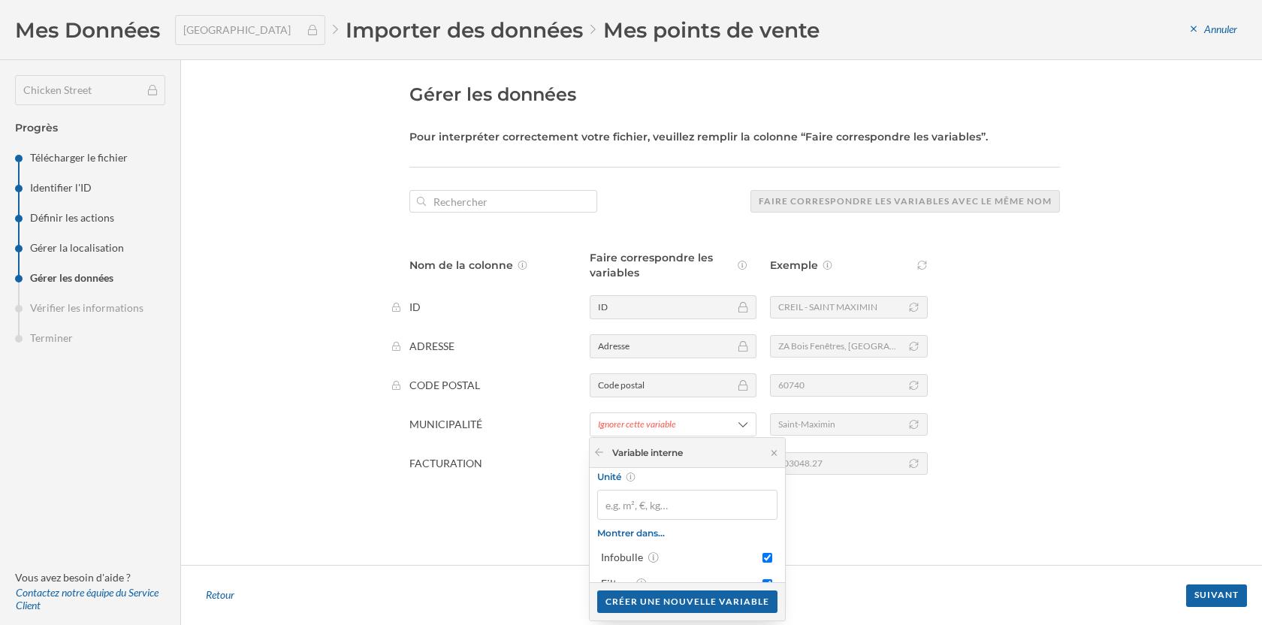
scroll to position [162, 0]
click at [744, 605] on div "Créer une nouvelle variable" at bounding box center [687, 601] width 180 height 23
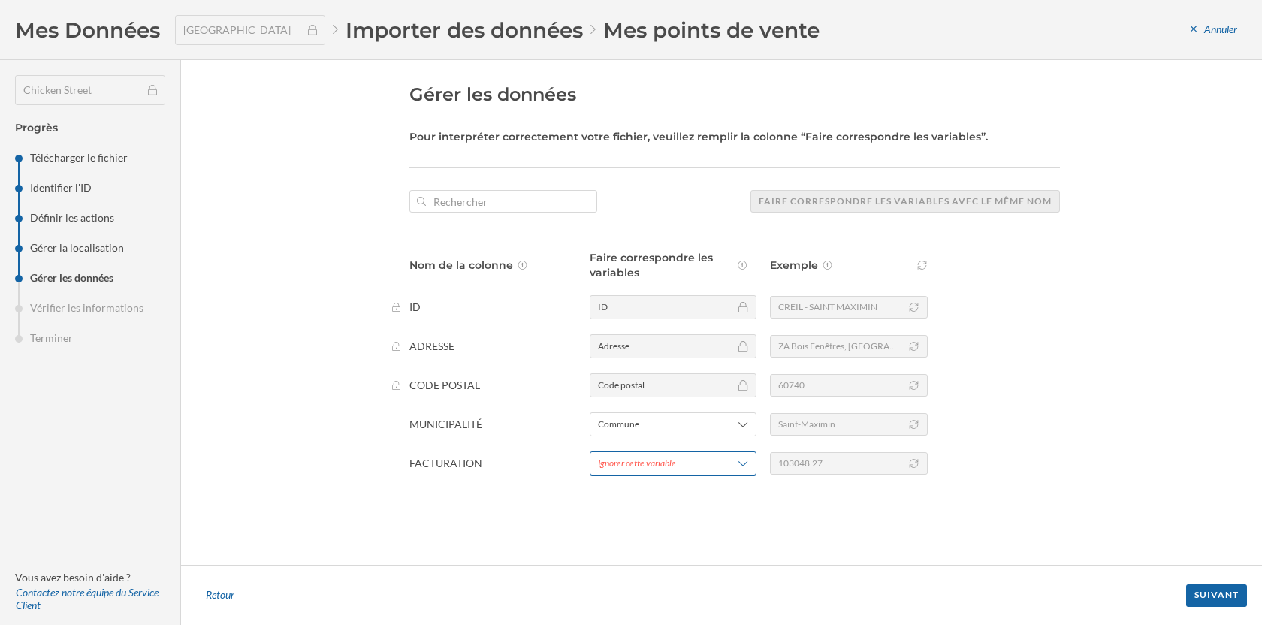
click at [668, 462] on div "Ignorer cette variable" at bounding box center [637, 464] width 78 height 14
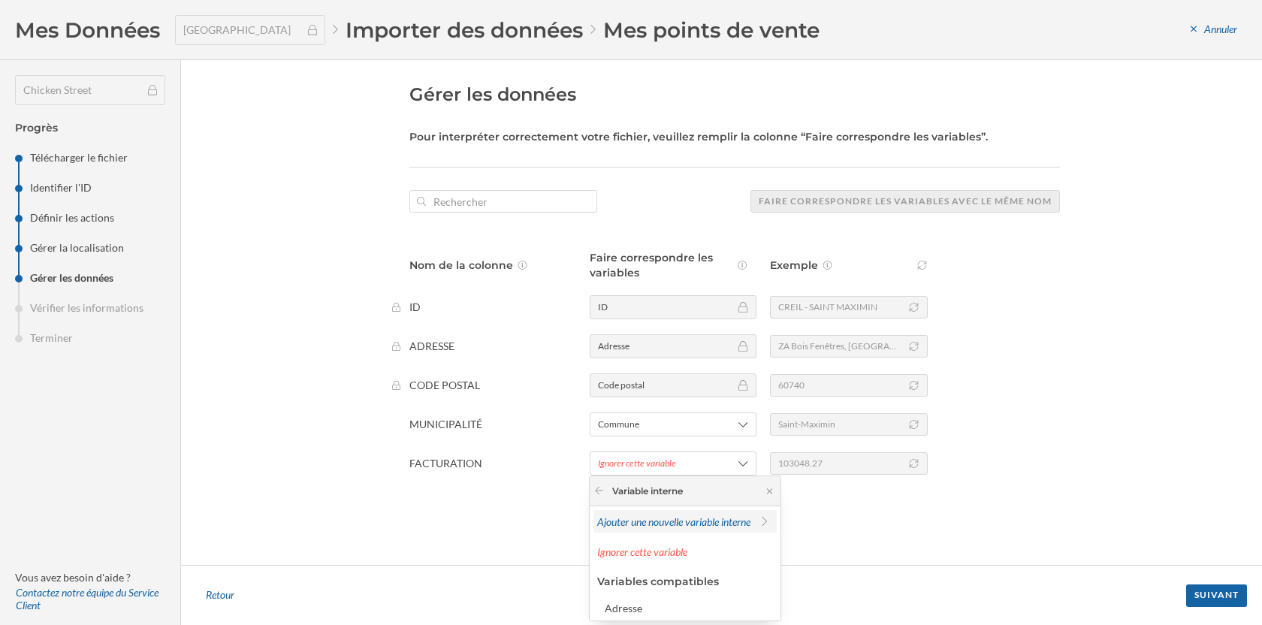
click at [661, 519] on span "Ajouter une nouvelle variable interne" at bounding box center [673, 521] width 153 height 13
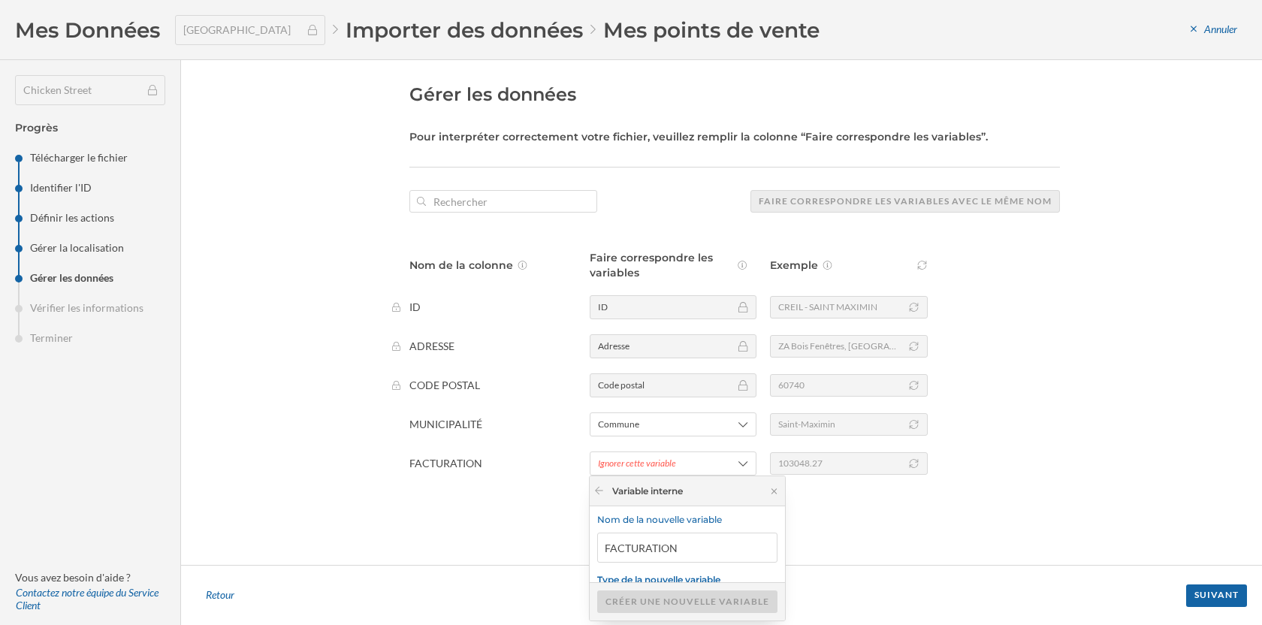
click at [651, 550] on input "FACTURATION" at bounding box center [687, 547] width 180 height 30
type input "CA"
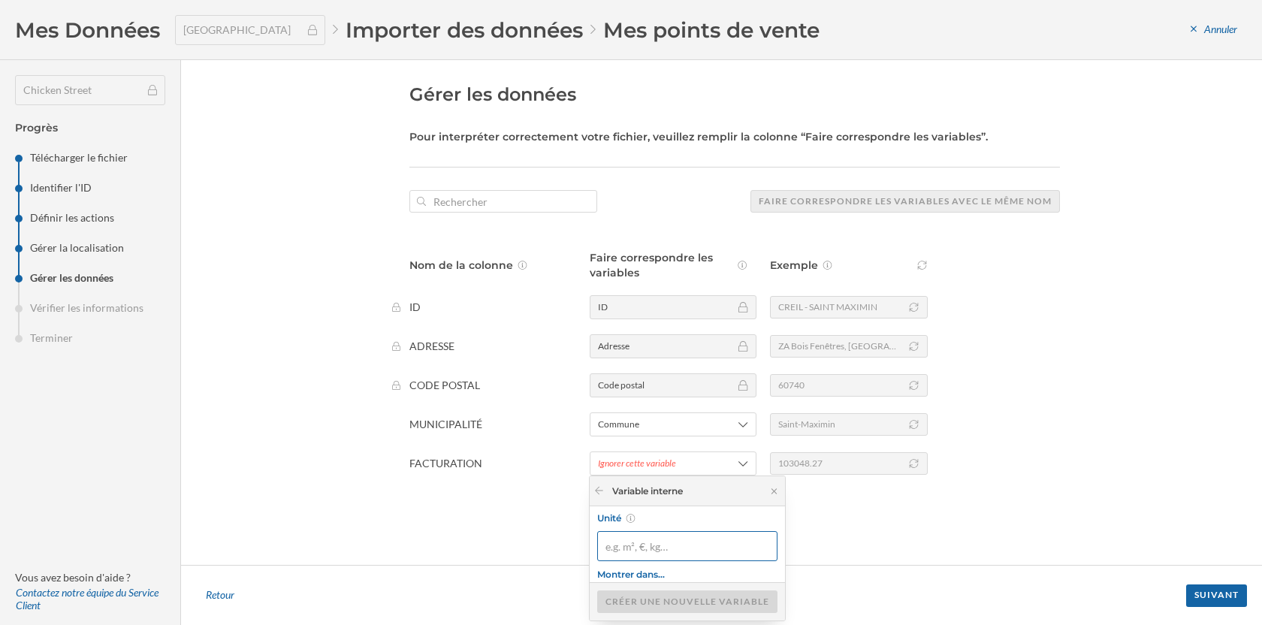
click at [664, 545] on input "Unité" at bounding box center [687, 546] width 180 height 30
type input "€"
click at [762, 568] on input "Numérique" at bounding box center [767, 565] width 10 height 10
radio input "true"
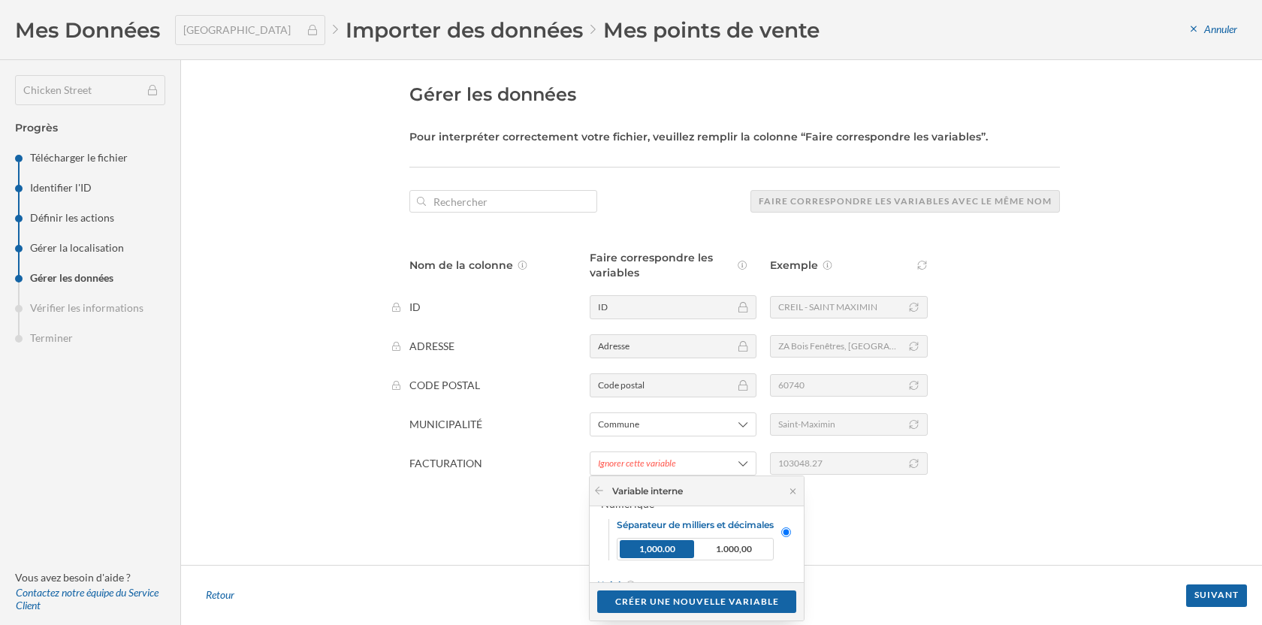
scroll to position [120, 0]
click at [757, 553] on span "1.000,00" at bounding box center [733, 551] width 74 height 18
click at [781, 539] on input "Numérique Séparateur de milliers et décimales 1,000.00 1.000,00" at bounding box center [786, 534] width 10 height 10
click at [745, 599] on div "Créer une nouvelle variable" at bounding box center [696, 601] width 199 height 23
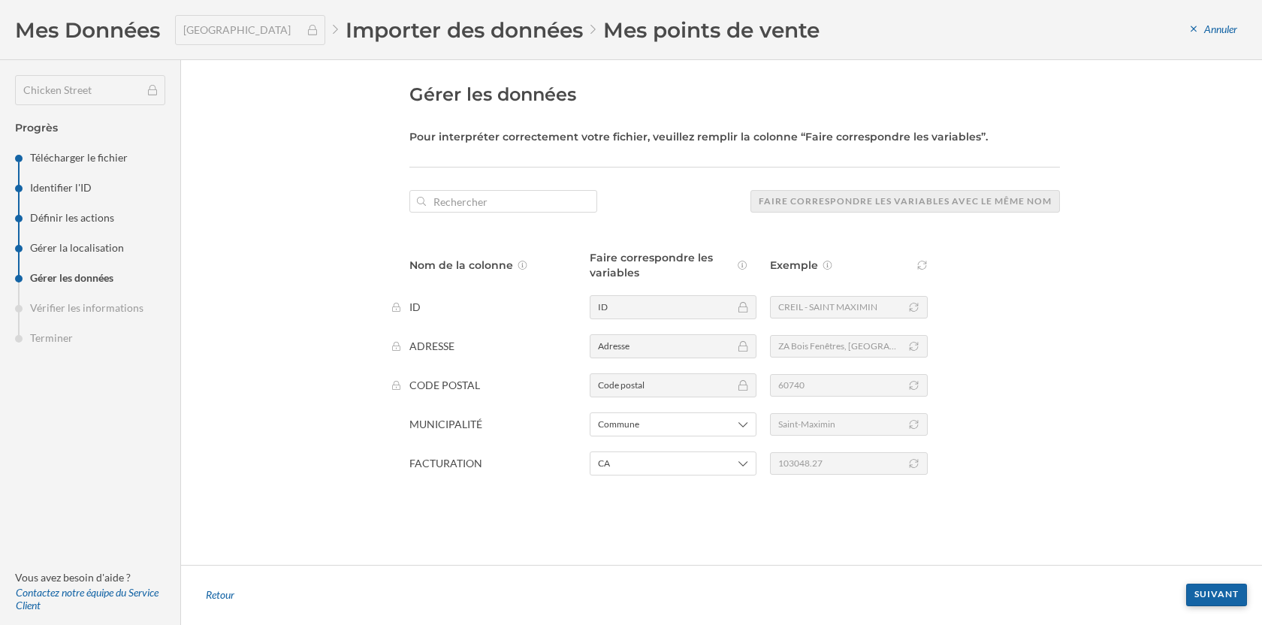
click at [1221, 600] on div "Suivant" at bounding box center [1216, 595] width 61 height 23
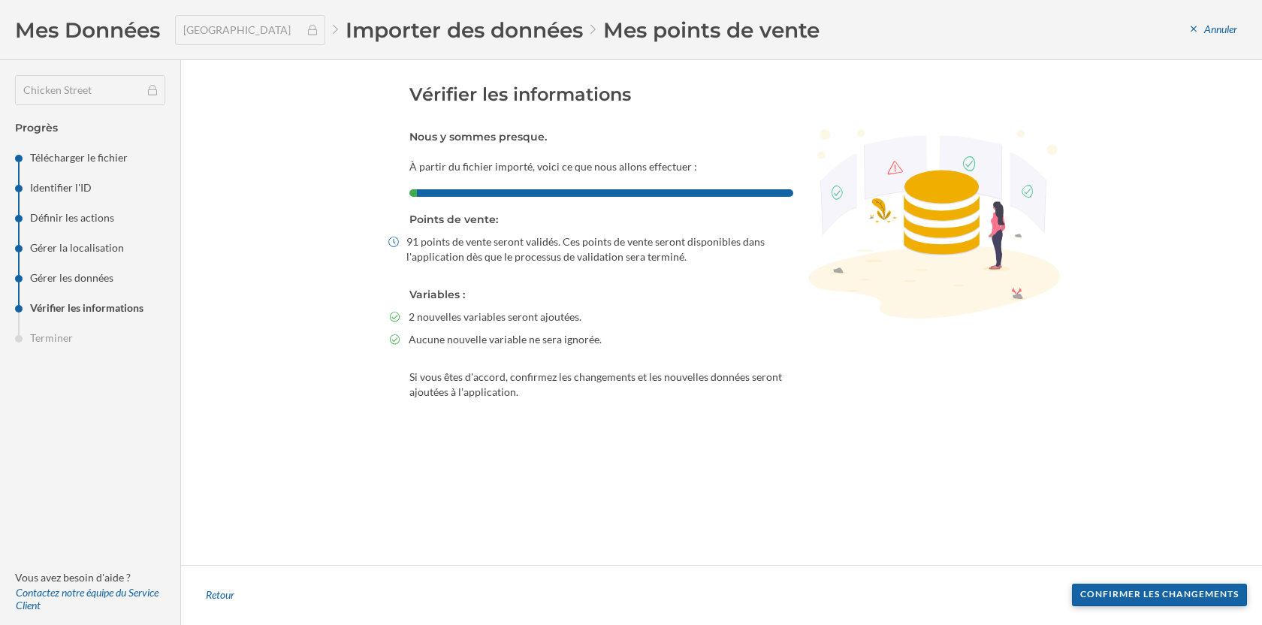
click at [1110, 595] on div "Confirmer les changements" at bounding box center [1159, 595] width 175 height 23
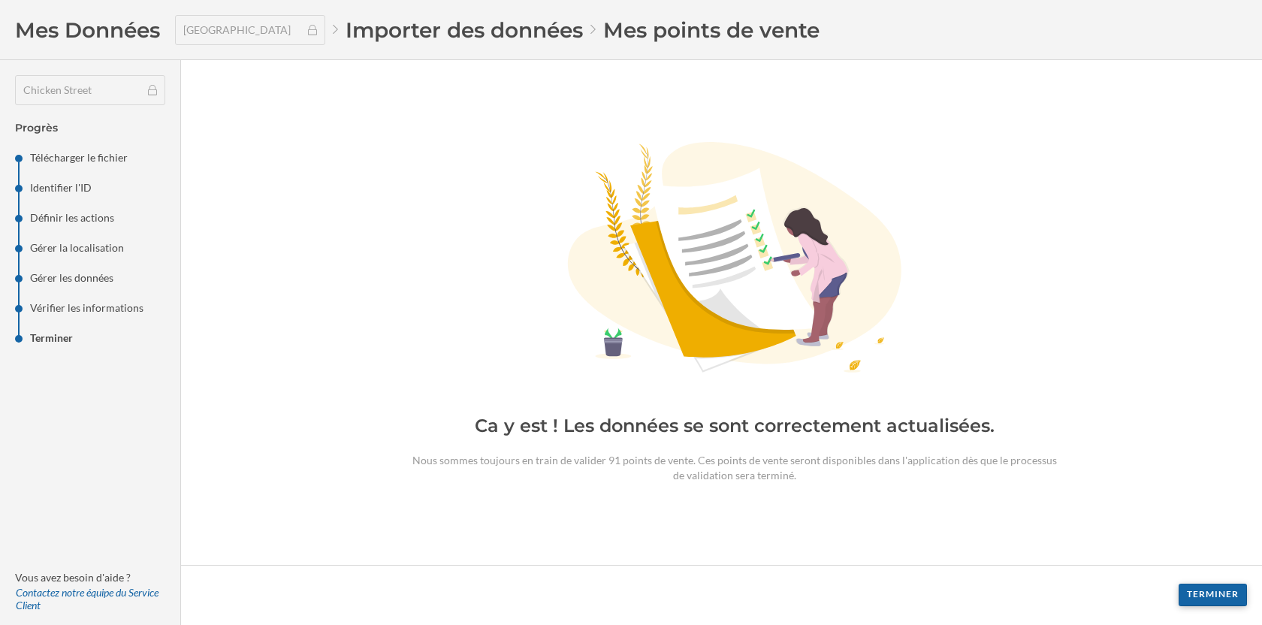
click at [1208, 596] on div "Terminer" at bounding box center [1212, 595] width 68 height 23
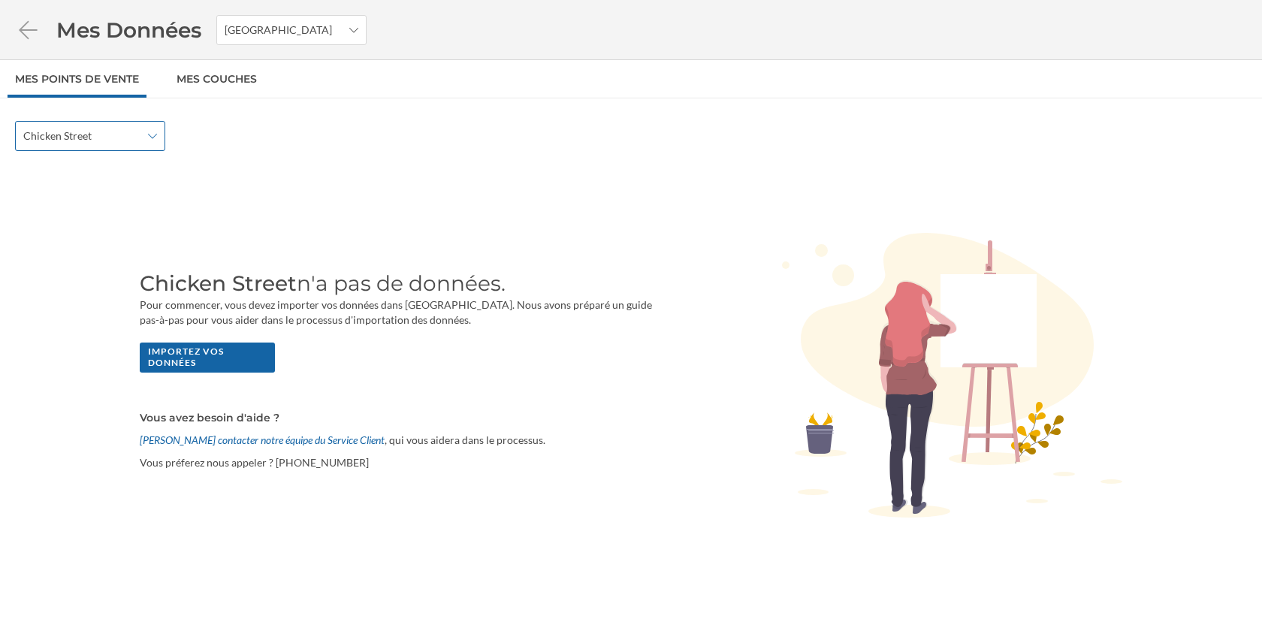
click at [57, 134] on span "Chicken Street" at bounding box center [57, 135] width 68 height 15
click at [21, 31] on icon at bounding box center [28, 29] width 18 height 18
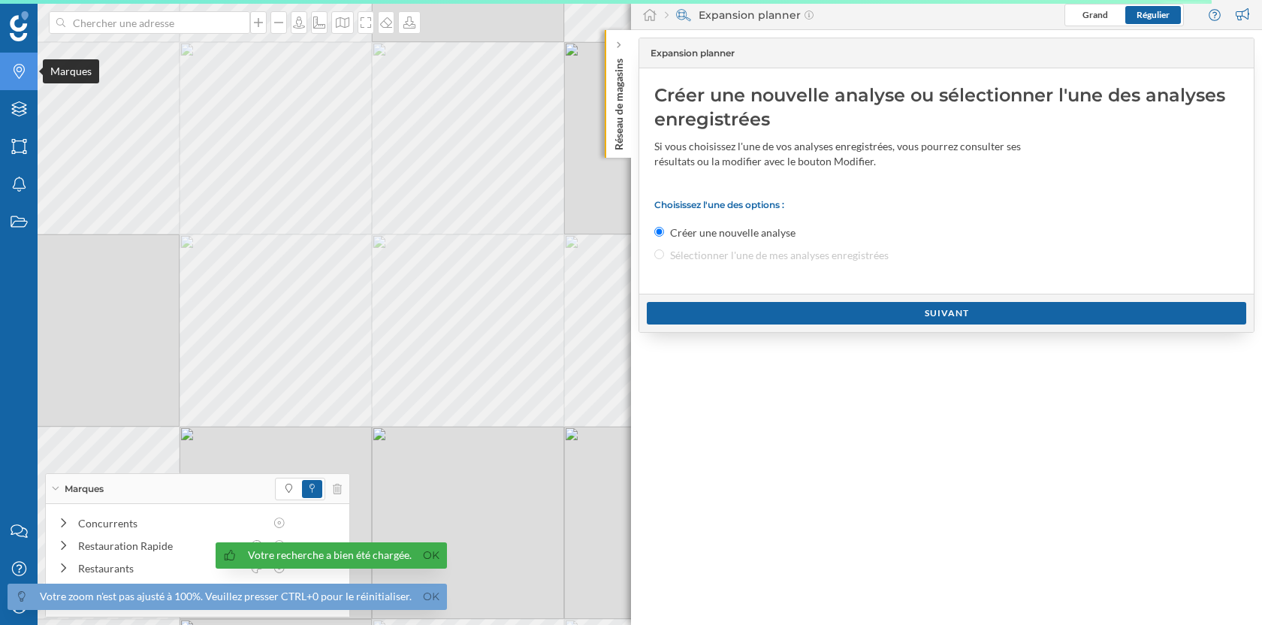
click at [20, 78] on icon "Marques" at bounding box center [19, 71] width 19 height 15
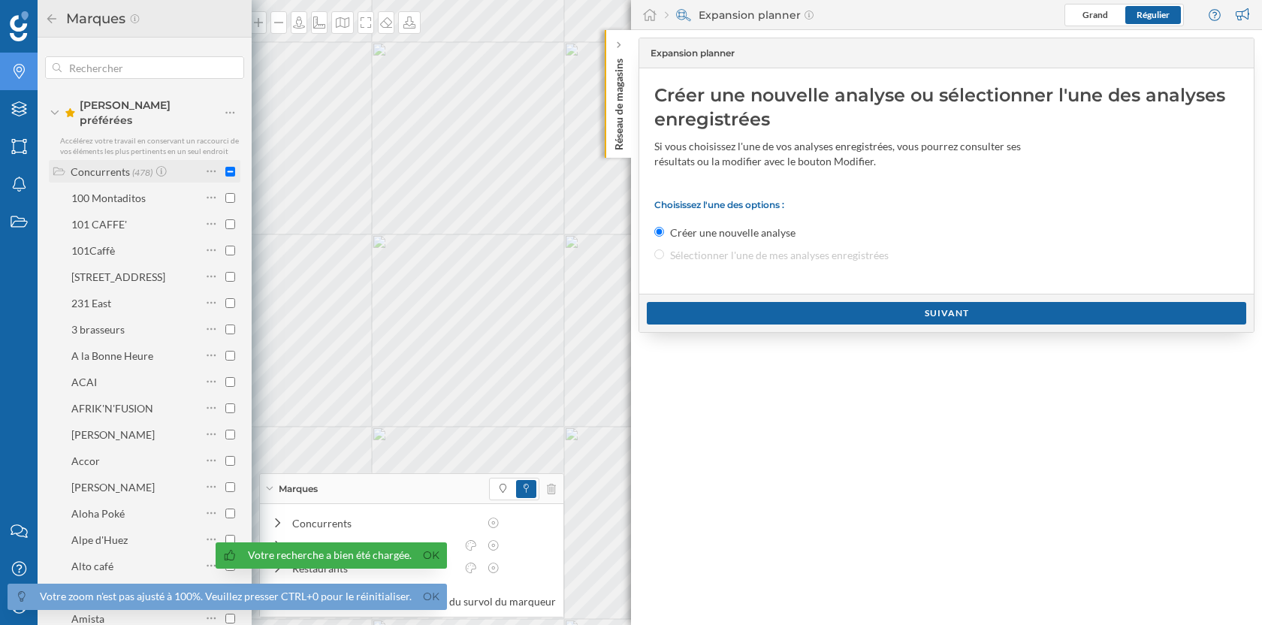
click at [65, 161] on div "Concurrents (478)" at bounding box center [127, 171] width 149 height 21
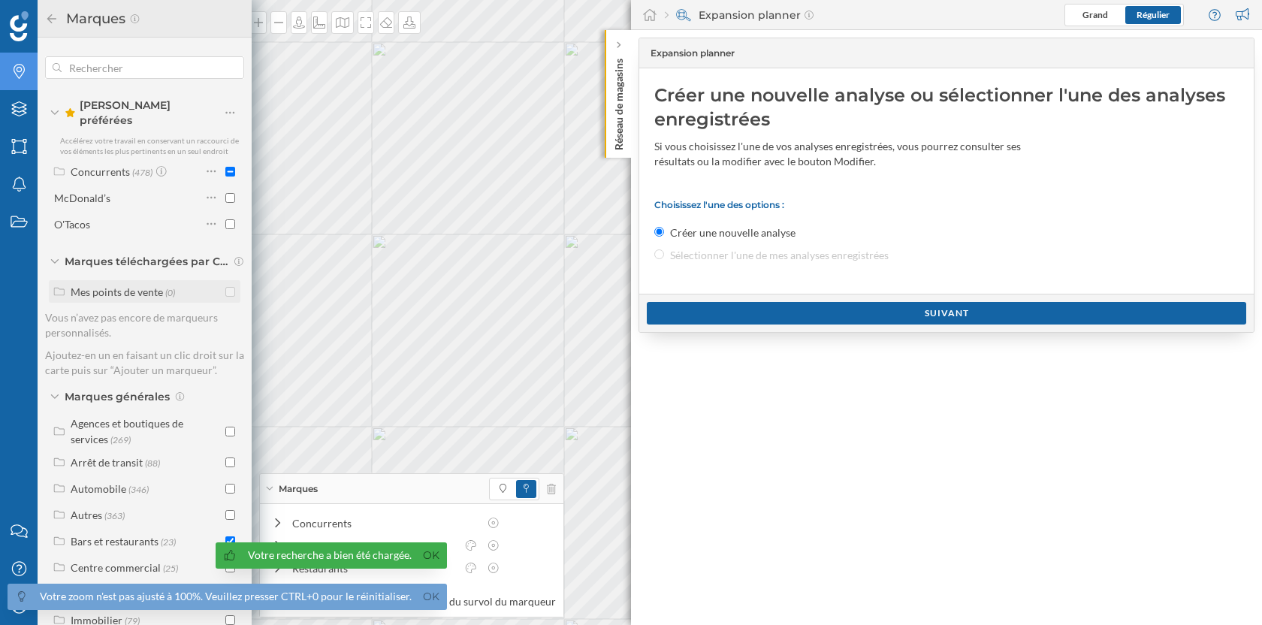
click at [134, 285] on div "Mes points de vente" at bounding box center [117, 291] width 92 height 13
click at [425, 593] on link "Ok" at bounding box center [431, 596] width 24 height 17
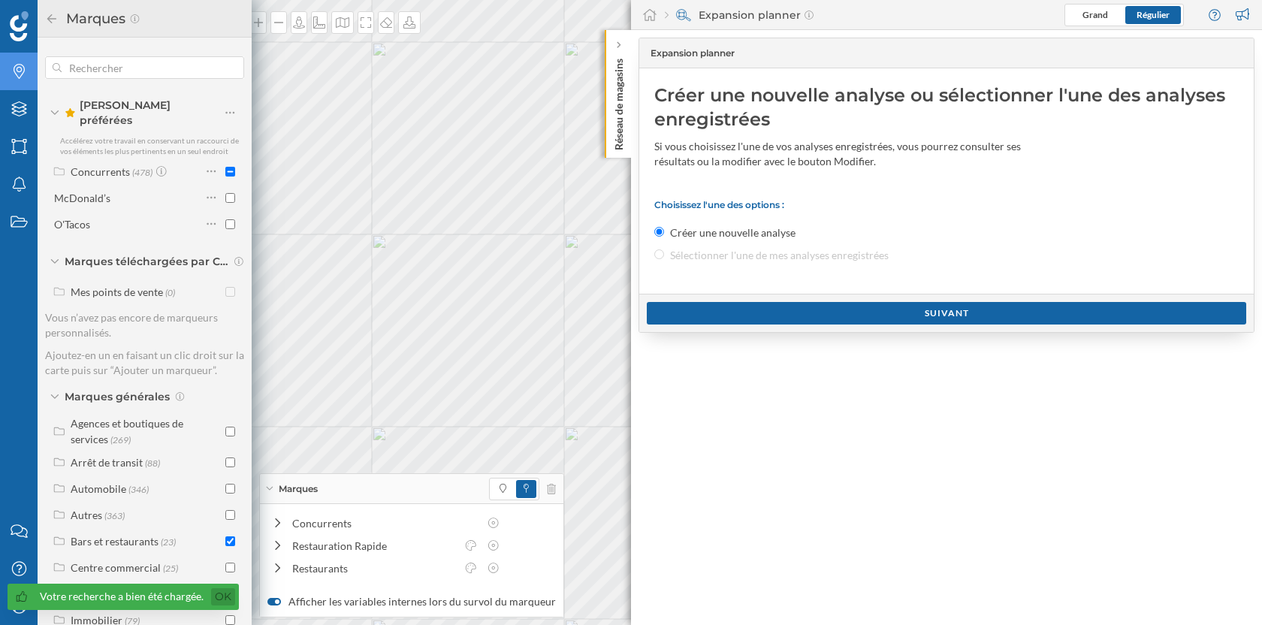
click at [213, 590] on link "Ok" at bounding box center [223, 596] width 24 height 17
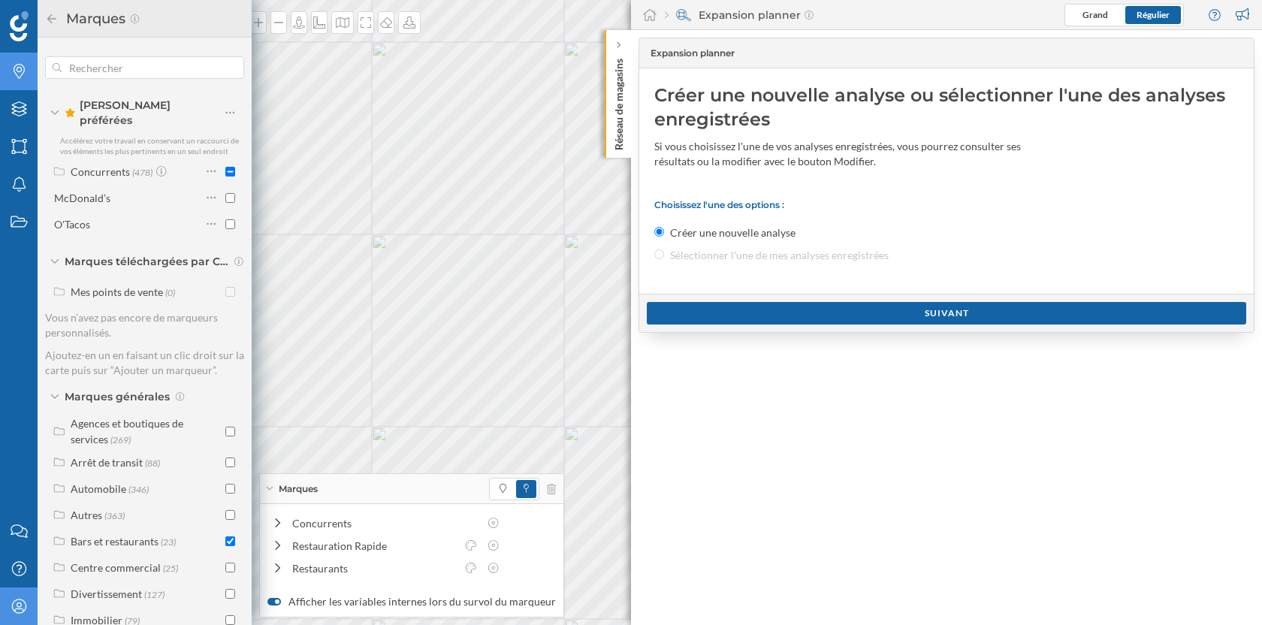
click at [20, 597] on div "Mon profil" at bounding box center [19, 606] width 38 height 38
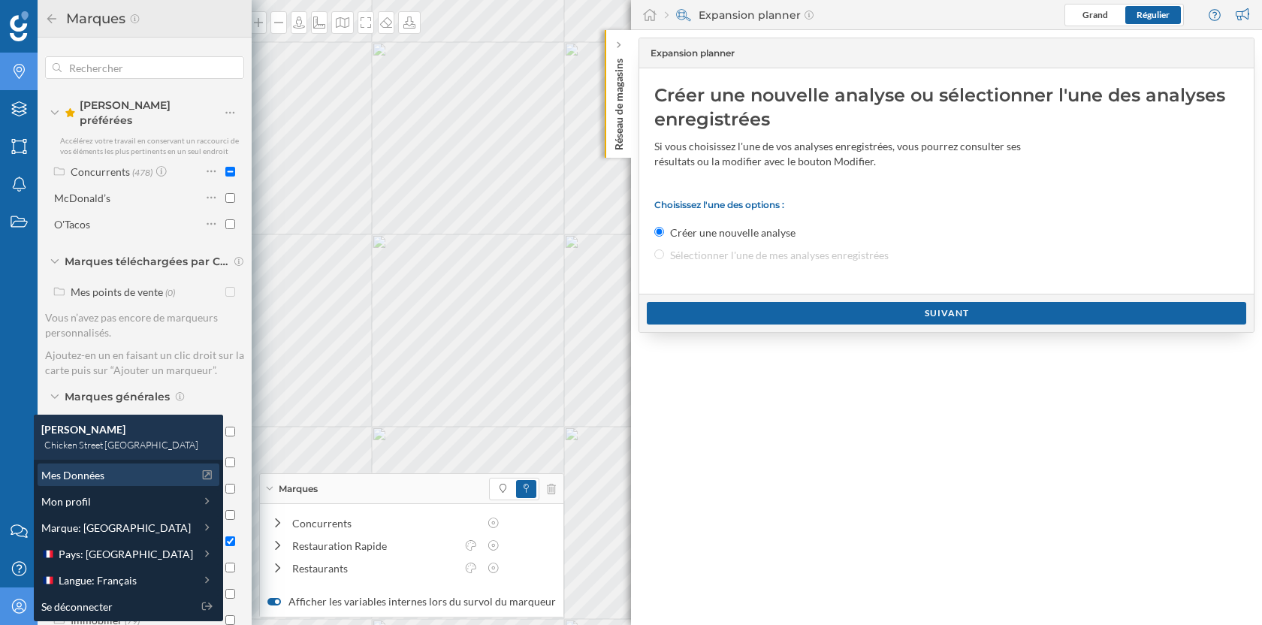
click at [95, 476] on span "Mes Données" at bounding box center [72, 475] width 63 height 16
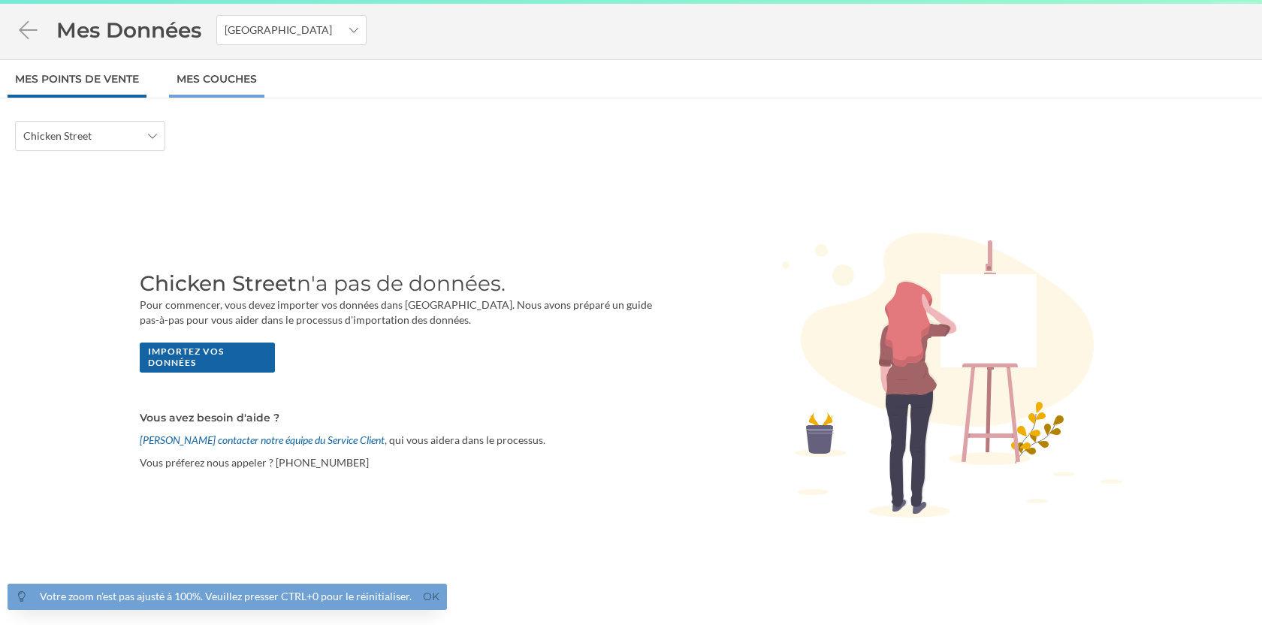
click at [207, 84] on link "Mes Couches" at bounding box center [216, 79] width 95 height 38
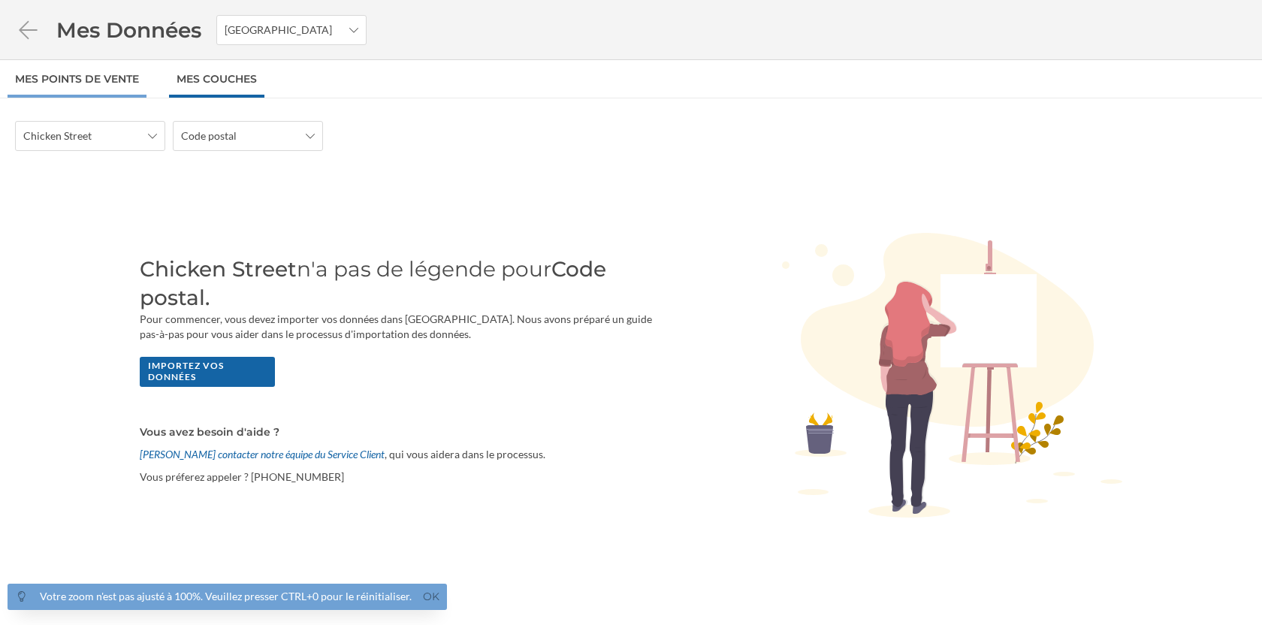
click at [93, 77] on link "Mes points de vente" at bounding box center [77, 79] width 139 height 38
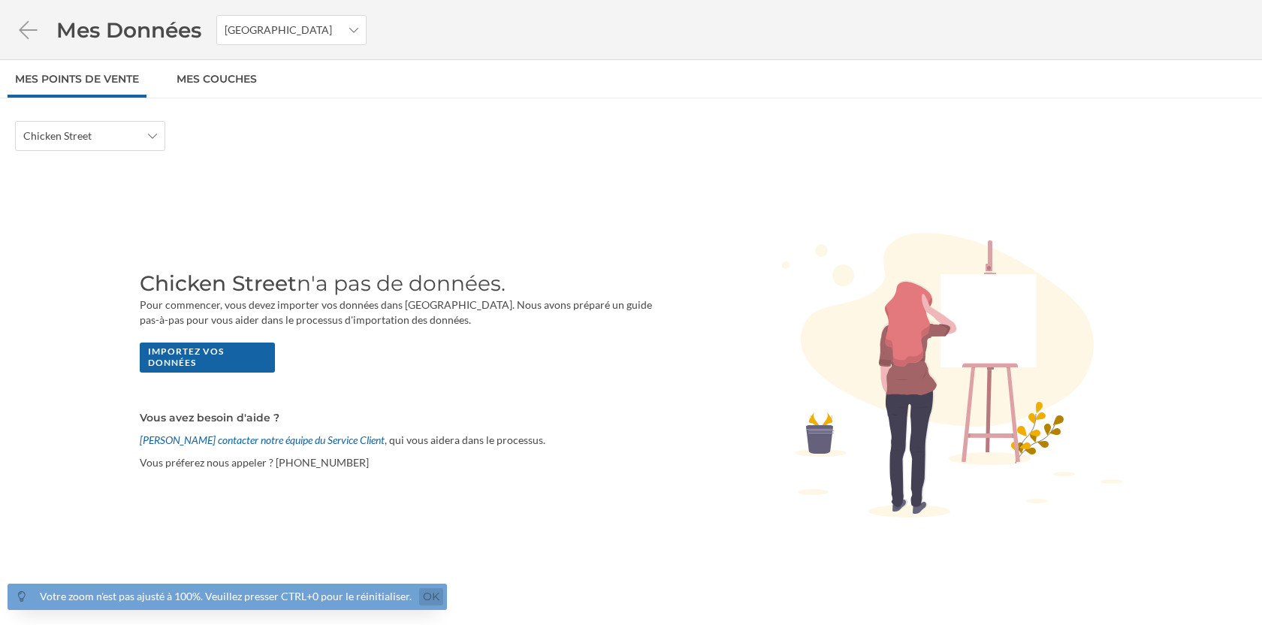
click at [436, 601] on link "Ok" at bounding box center [431, 596] width 24 height 17
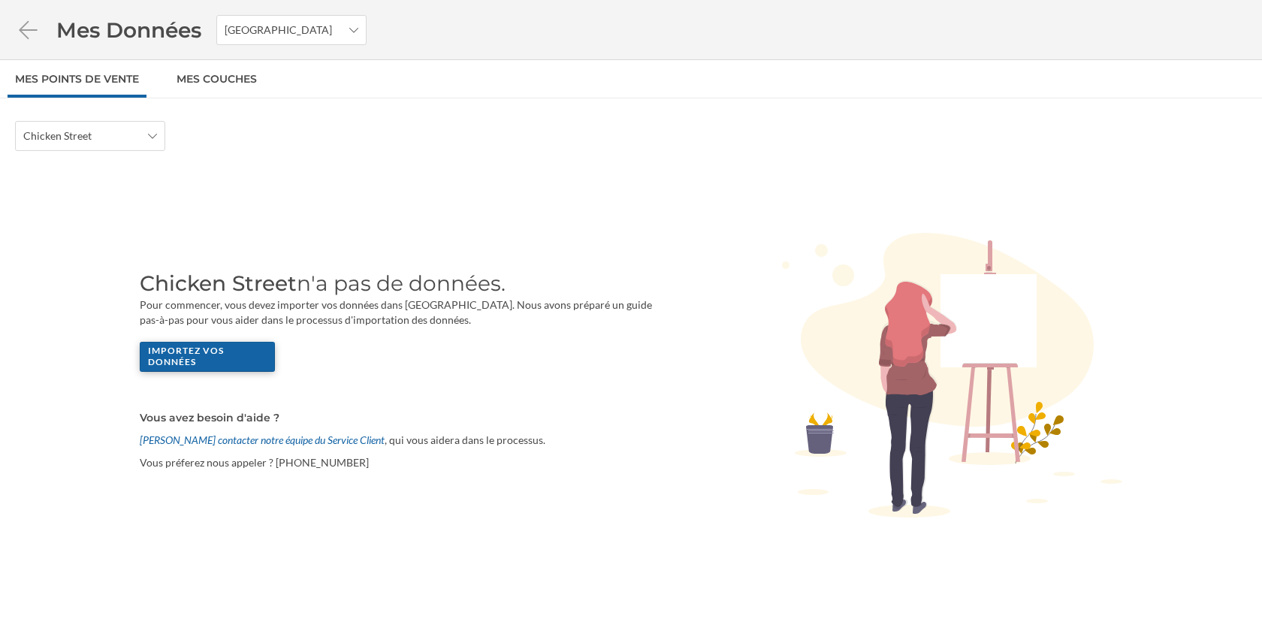
click at [191, 357] on div "Importez vos données" at bounding box center [207, 357] width 135 height 30
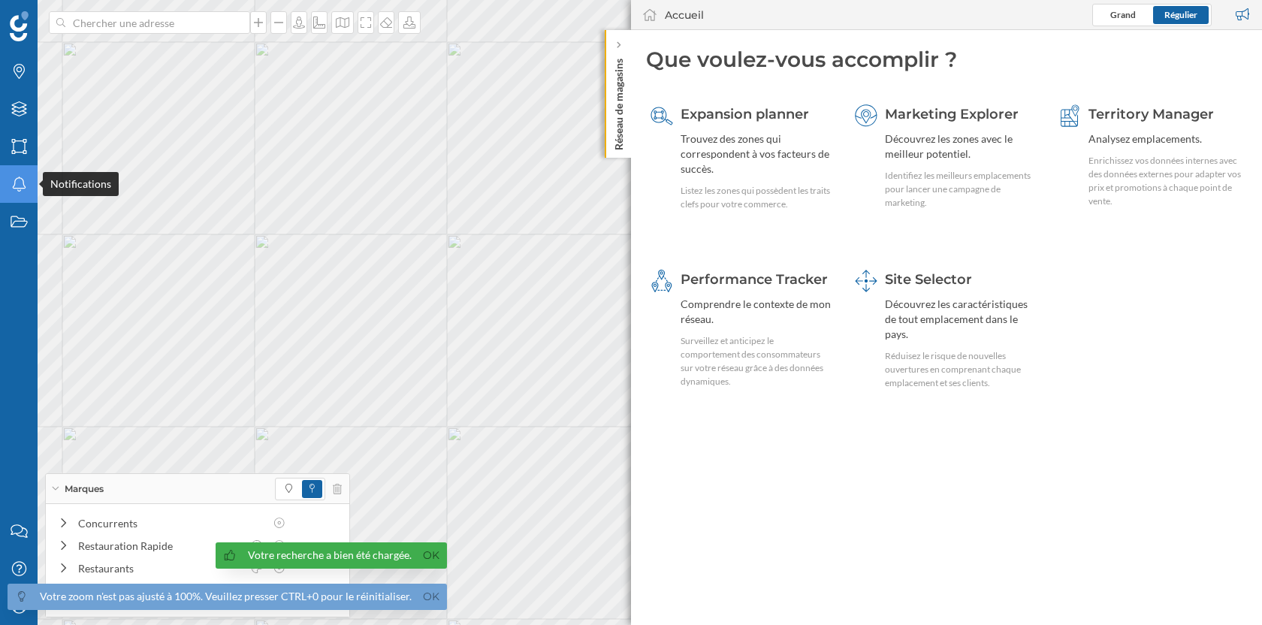
click at [26, 189] on icon "Notifications" at bounding box center [19, 183] width 19 height 15
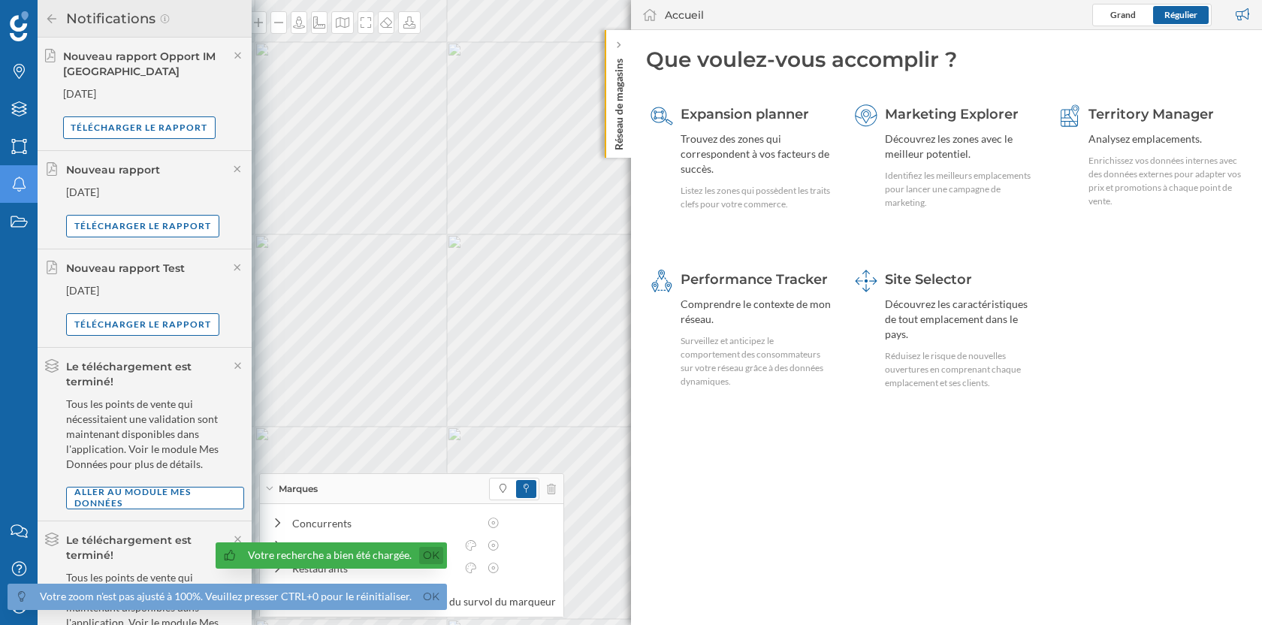
click at [433, 554] on link "Ok" at bounding box center [431, 555] width 24 height 17
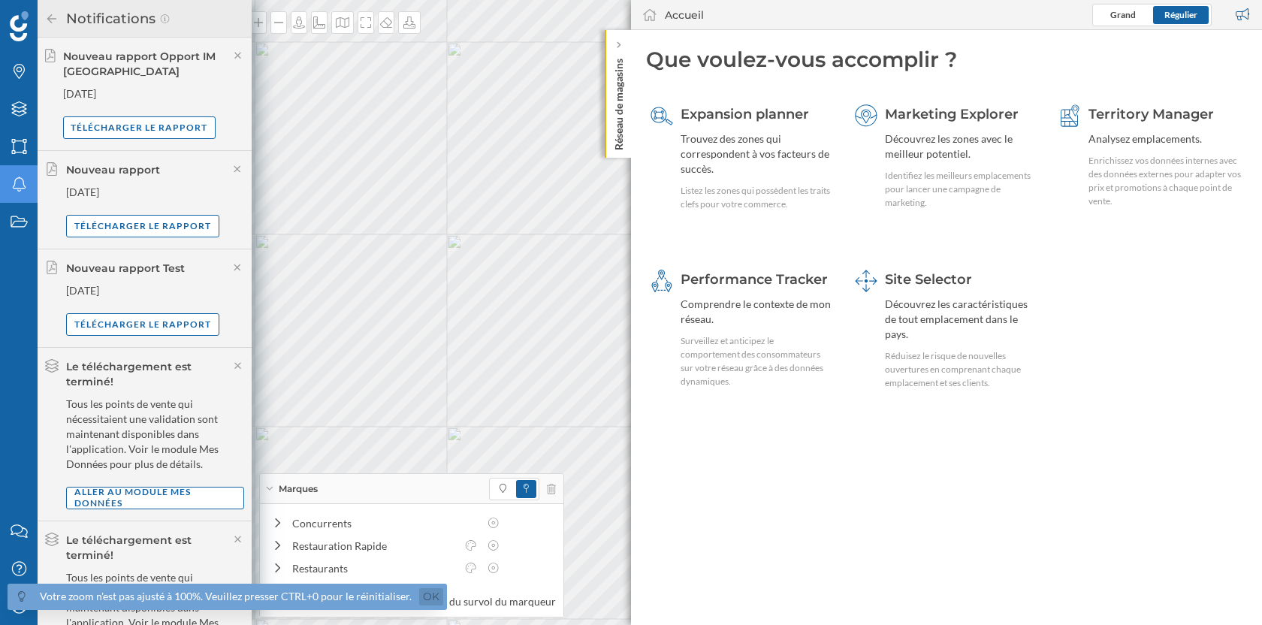
click at [428, 598] on link "Ok" at bounding box center [431, 596] width 24 height 17
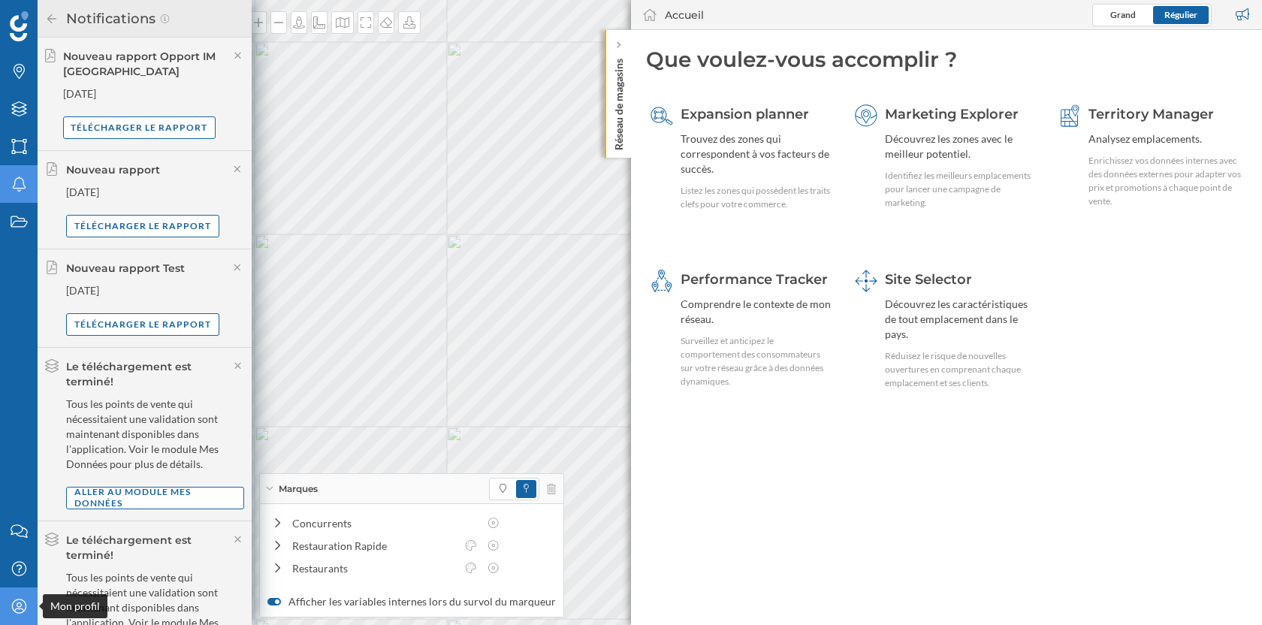
click at [23, 617] on div "Mon profil" at bounding box center [19, 606] width 38 height 38
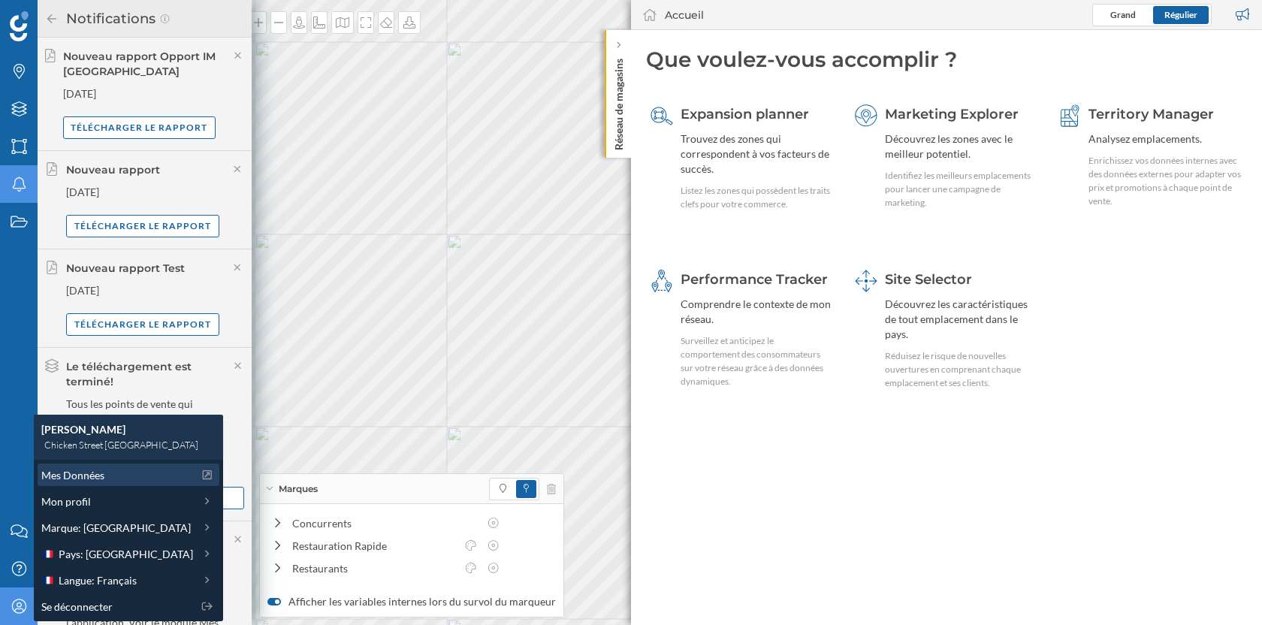
click at [114, 472] on div "Mes Données" at bounding box center [117, 475] width 152 height 16
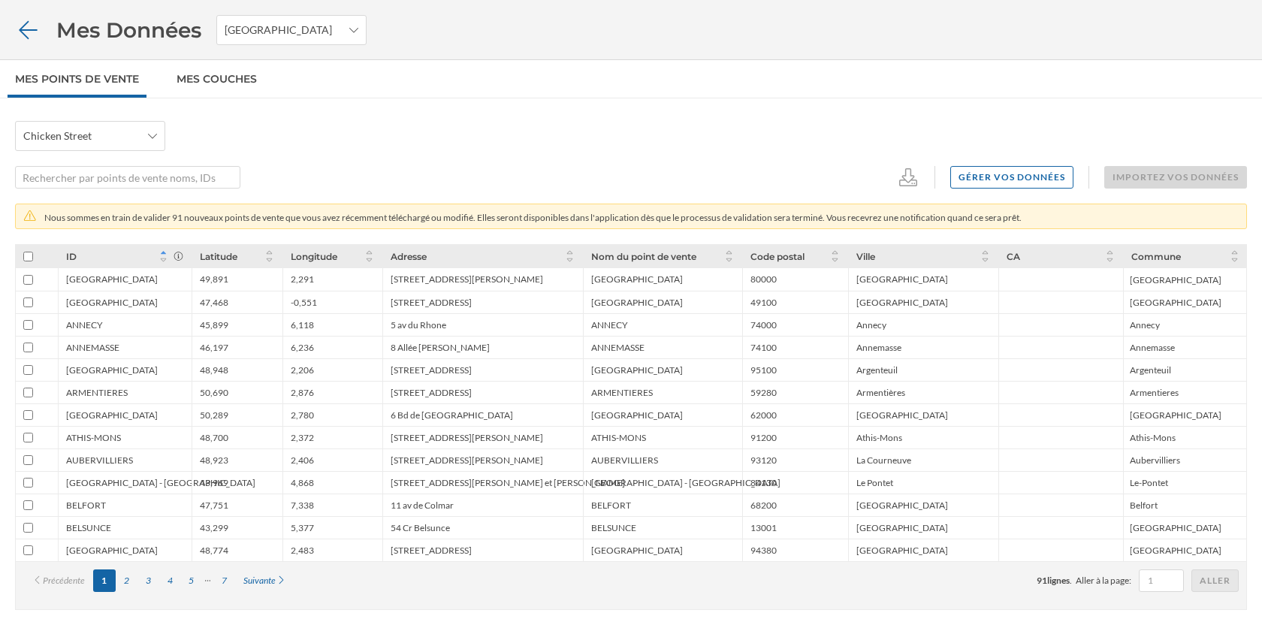
click at [29, 32] on icon at bounding box center [28, 30] width 26 height 21
